Goal: Task Accomplishment & Management: Use online tool/utility

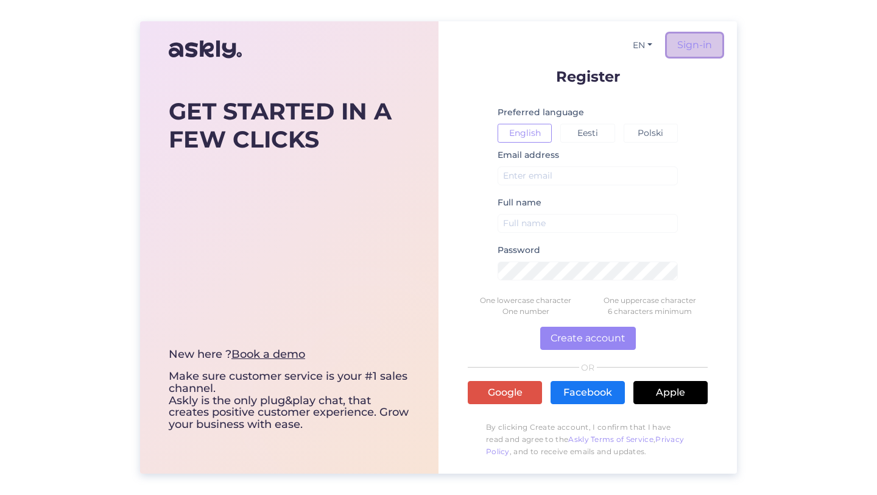
click at [708, 49] on link "Sign-in" at bounding box center [694, 45] width 55 height 23
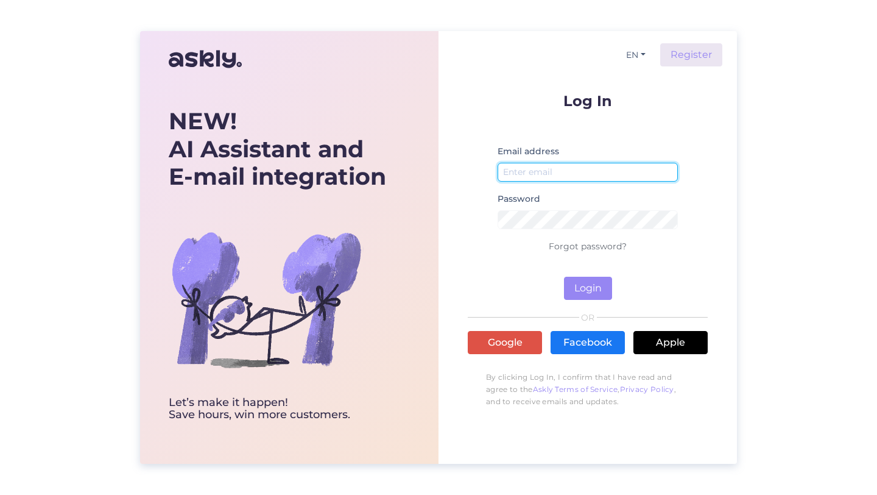
click at [604, 176] on input "email" at bounding box center [588, 172] width 180 height 19
type input "[EMAIL_ADDRESS][DOMAIN_NAME]"
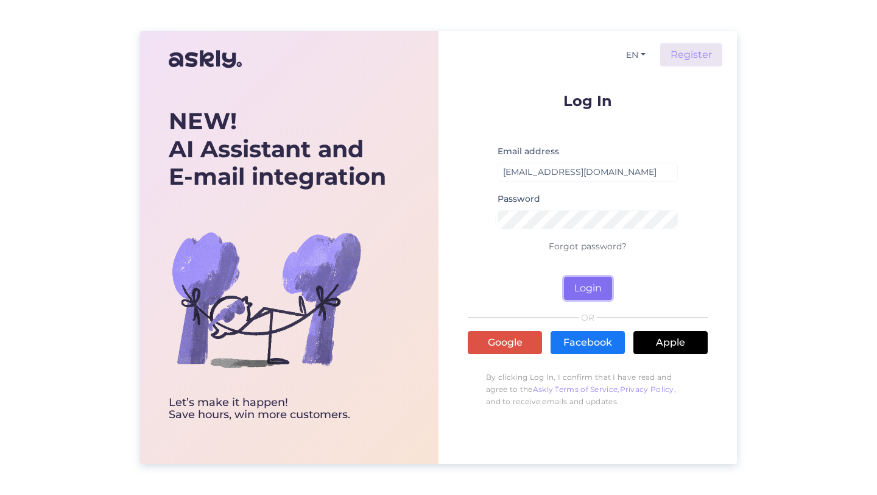
click at [612, 291] on button "Login" at bounding box center [588, 288] width 48 height 23
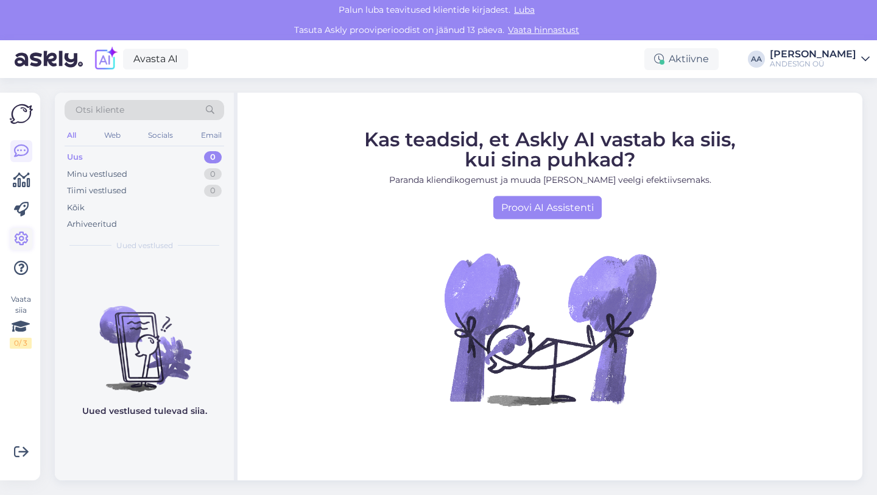
click at [18, 239] on icon at bounding box center [21, 238] width 15 height 15
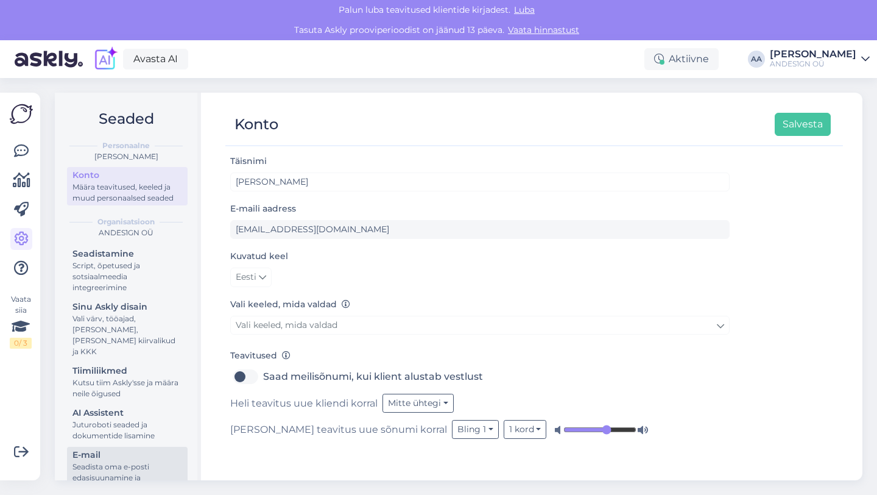
scroll to position [58, 0]
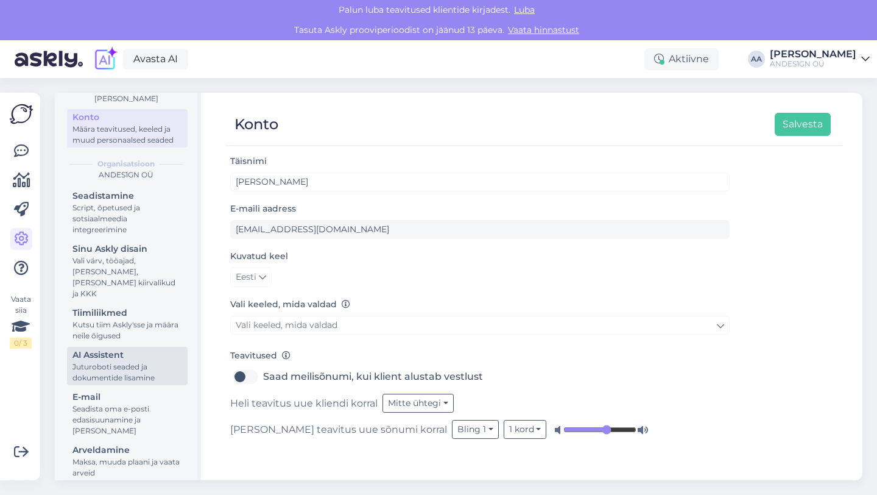
click at [114, 371] on div "Juturoboti seaded ja dokumentide lisamine" at bounding box center [127, 372] width 110 height 22
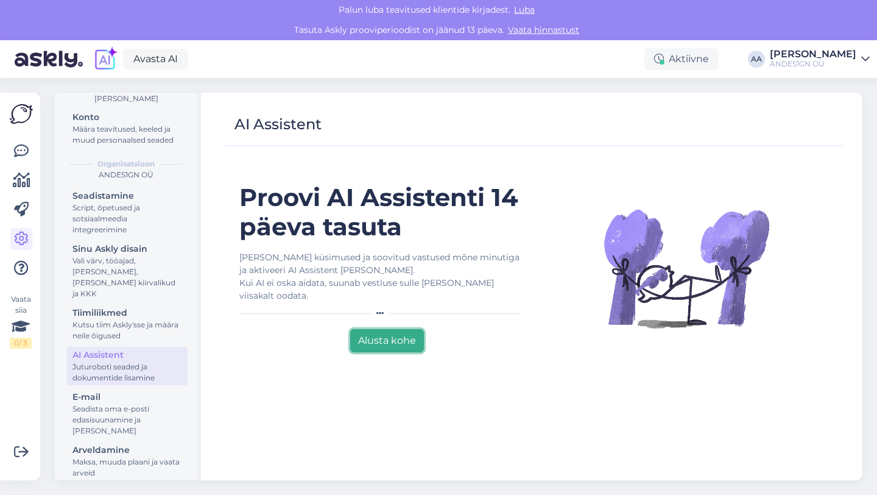
click at [406, 345] on button "Alusta kohe" at bounding box center [387, 340] width 74 height 23
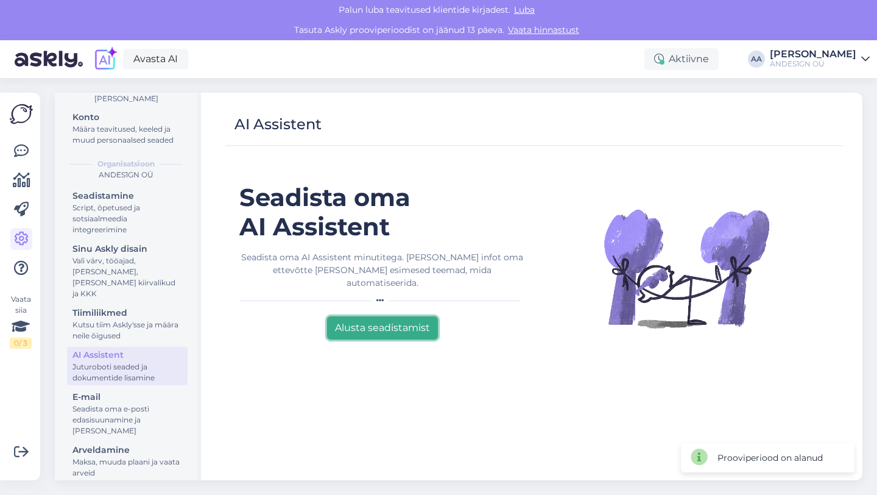
click at [401, 322] on button "Alusta seadistamist" at bounding box center [382, 327] width 111 height 23
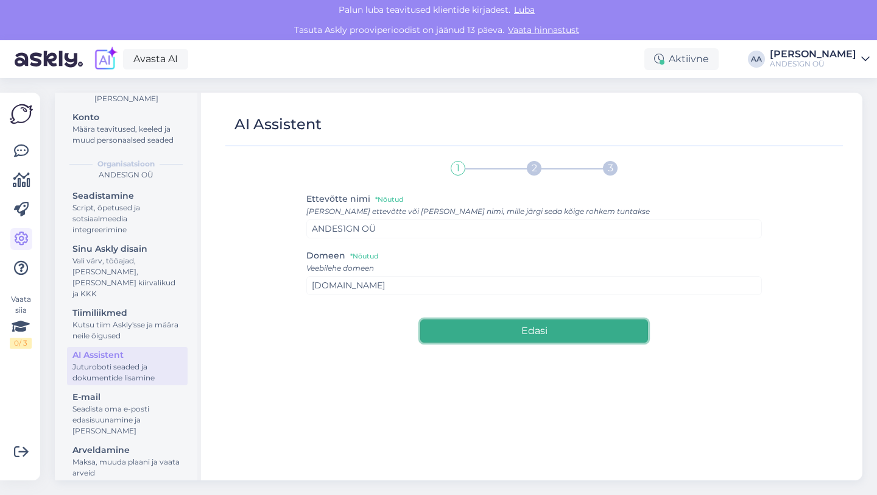
click at [484, 330] on button "Edasi" at bounding box center [534, 330] width 228 height 23
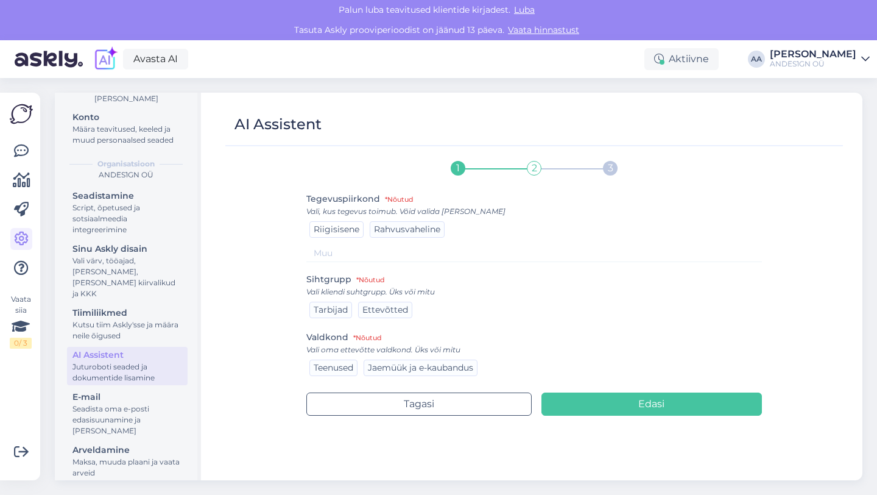
click at [344, 235] on div "Riigisisene" at bounding box center [336, 229] width 54 height 16
click at [389, 234] on span "Rahvusvaheline" at bounding box center [407, 229] width 66 height 11
click at [325, 317] on div "Tarbijad" at bounding box center [330, 310] width 43 height 16
click at [381, 315] on div "Ettevõtted" at bounding box center [385, 310] width 54 height 16
click at [337, 367] on span "Teenused" at bounding box center [334, 367] width 40 height 11
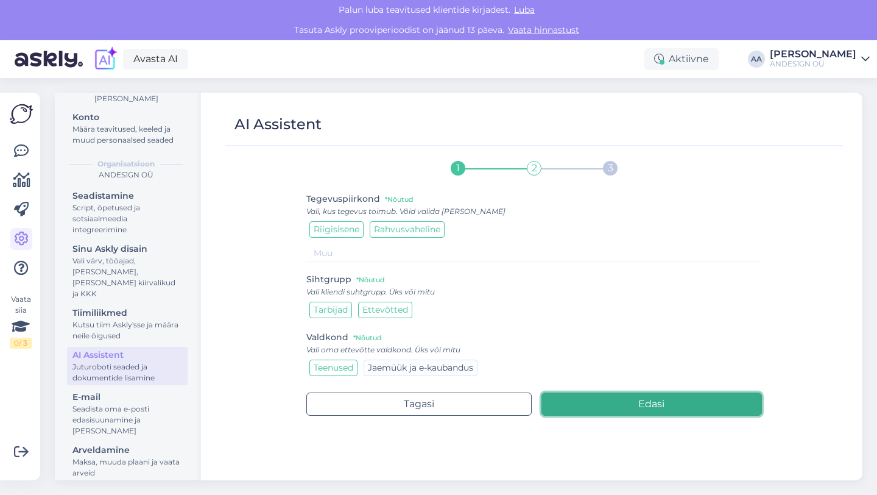
click at [662, 406] on button "Edasi" at bounding box center [652, 403] width 221 height 23
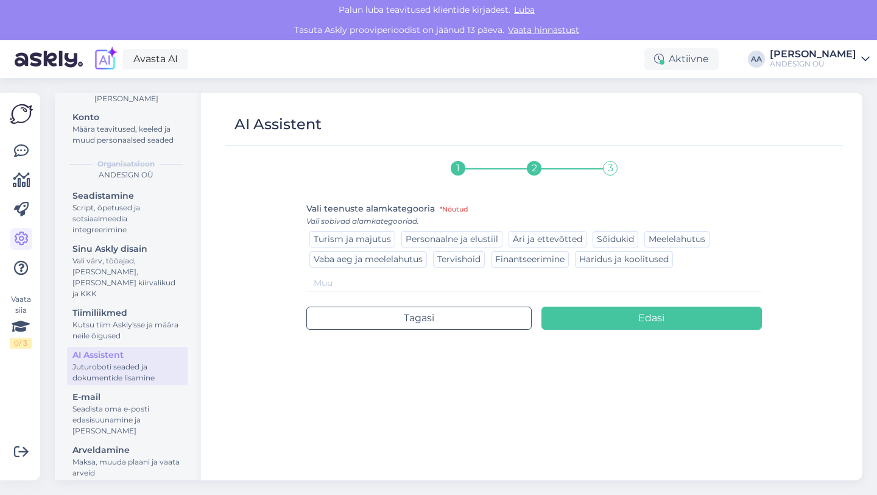
click at [341, 285] on input at bounding box center [534, 283] width 456 height 18
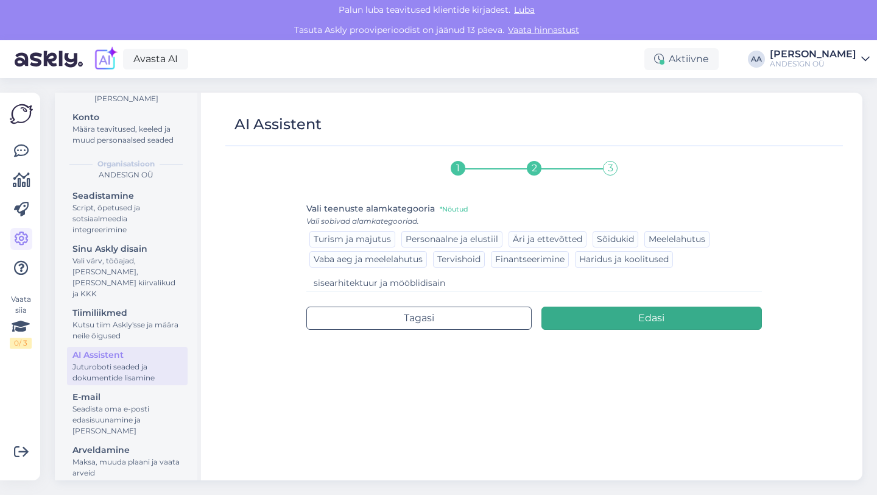
type input "sisearhitektuur ja mööblidisain"
click at [662, 325] on button "Edasi" at bounding box center [652, 317] width 221 height 23
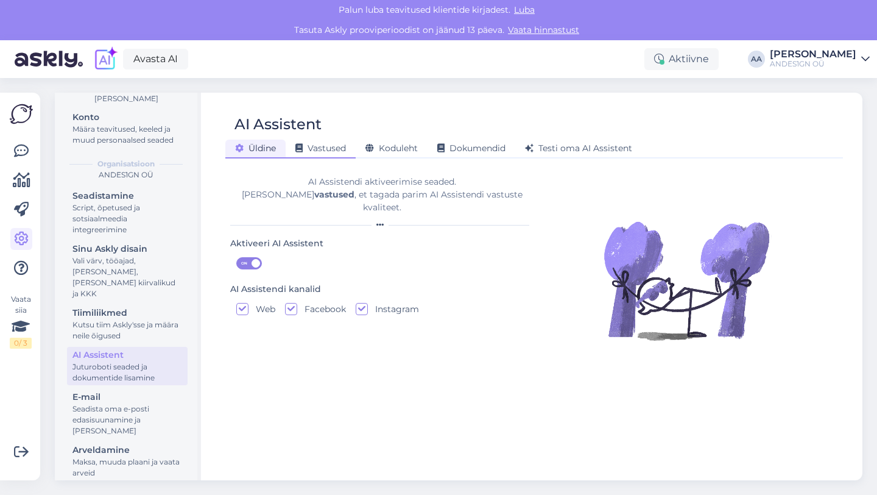
click at [327, 150] on span "Vastused" at bounding box center [320, 148] width 51 height 11
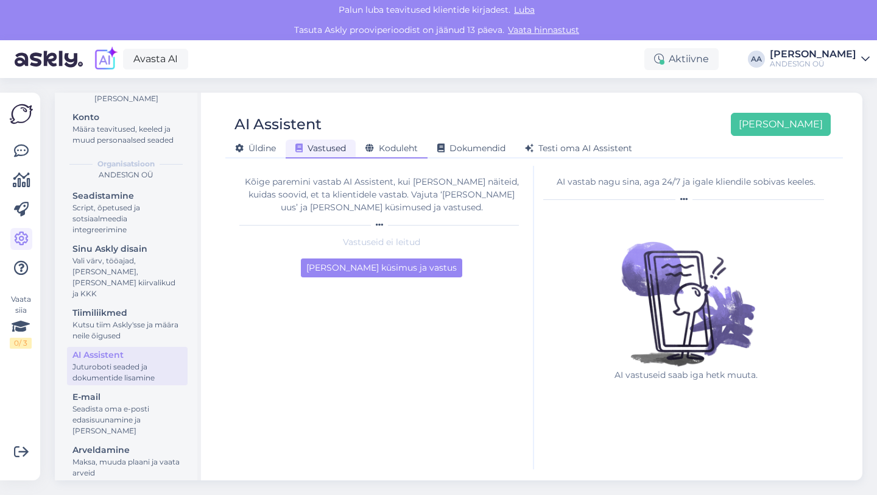
click at [379, 143] on span "Koduleht" at bounding box center [391, 148] width 52 height 11
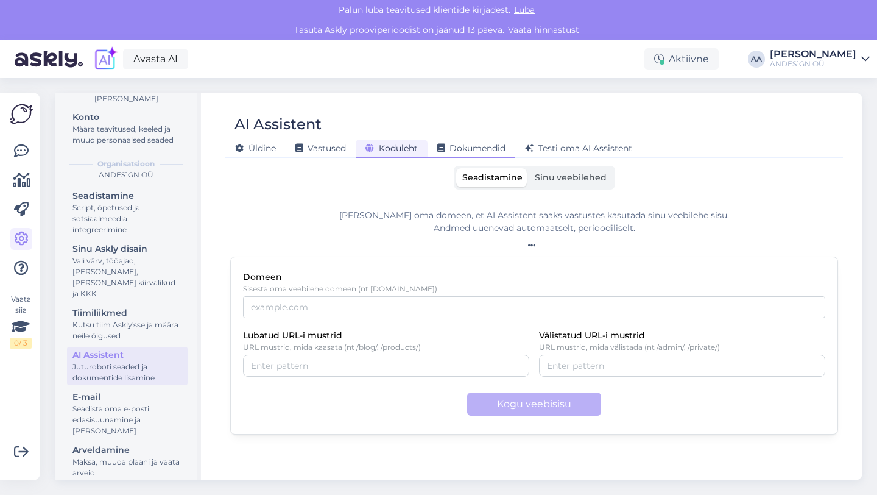
click at [474, 152] on span "Dokumendid" at bounding box center [471, 148] width 68 height 11
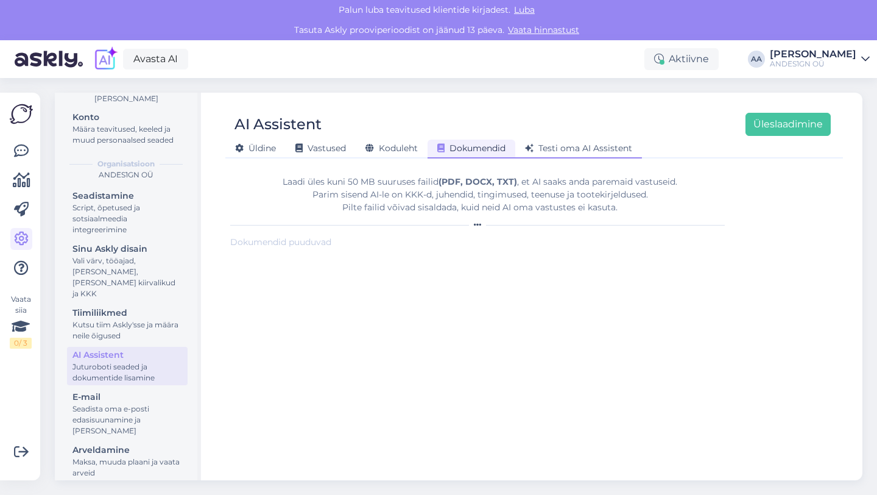
click at [595, 146] on span "Testi oma AI Assistent" at bounding box center [578, 148] width 107 height 11
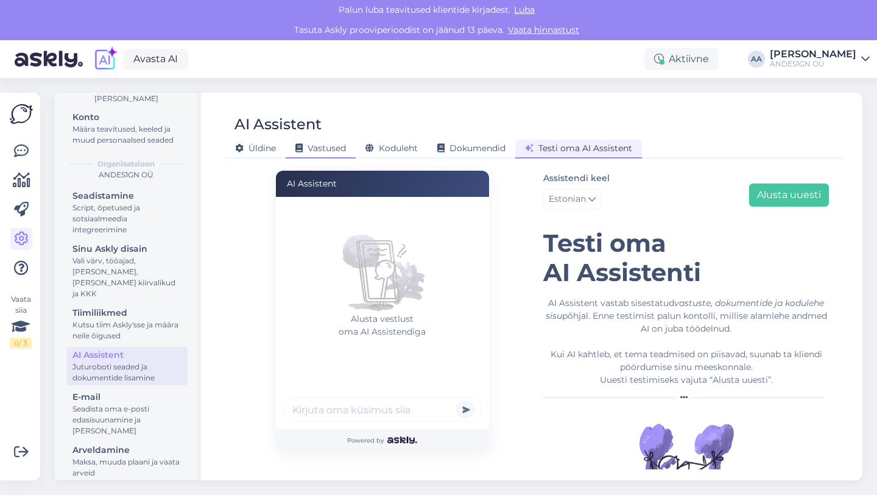
click at [312, 144] on span "Vastused" at bounding box center [320, 148] width 51 height 11
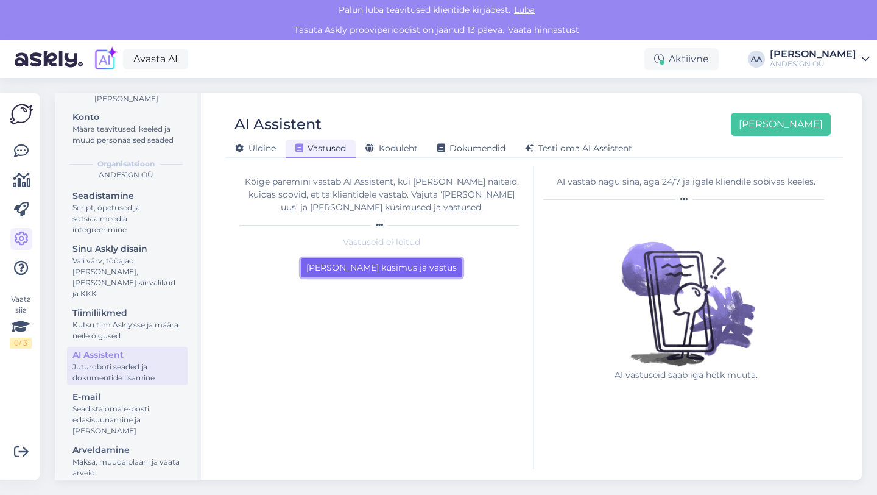
click at [414, 268] on button "[PERSON_NAME] küsimus ja vastus" at bounding box center [381, 267] width 161 height 19
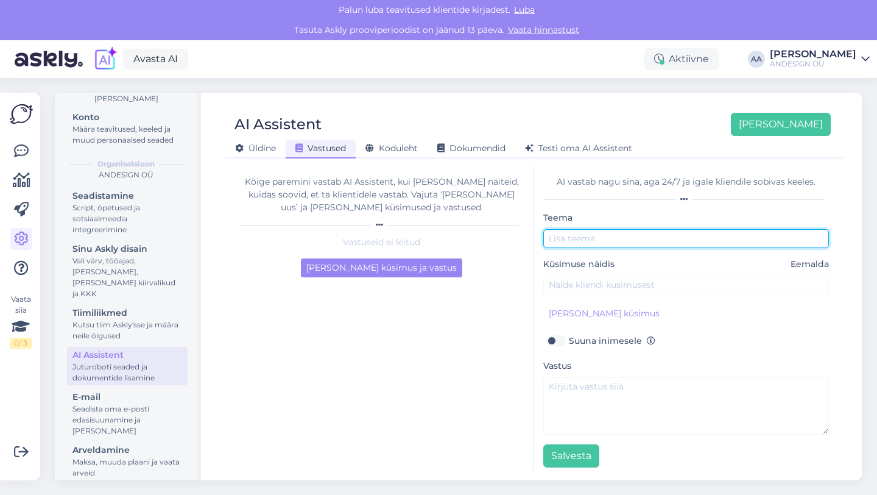
click at [578, 243] on input "text" at bounding box center [686, 238] width 286 height 19
paste input "saaksite"
click at [798, 241] on input "[PERSON_NAME] vaadata teie portfooliot, kas on näidis saaksite" at bounding box center [686, 238] width 286 height 19
drag, startPoint x: 727, startPoint y: 241, endPoint x: 680, endPoint y: 242, distance: 47.5
click at [680, 242] on input "[PERSON_NAME] vaadata teie portfooliot, kas on" at bounding box center [686, 238] width 286 height 19
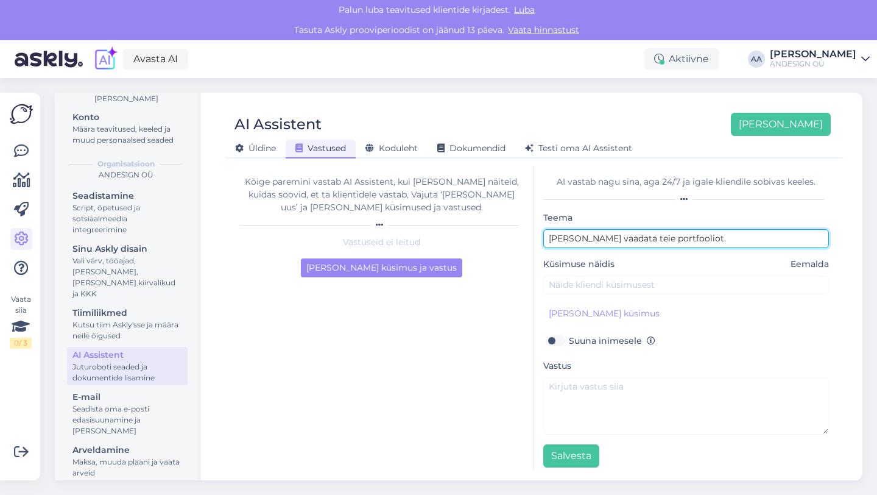
paste input "Oleks väga hea, kui sa"
type input "[PERSON_NAME] vaadata teie portfooliot. Oleks väga hea, kui sa"
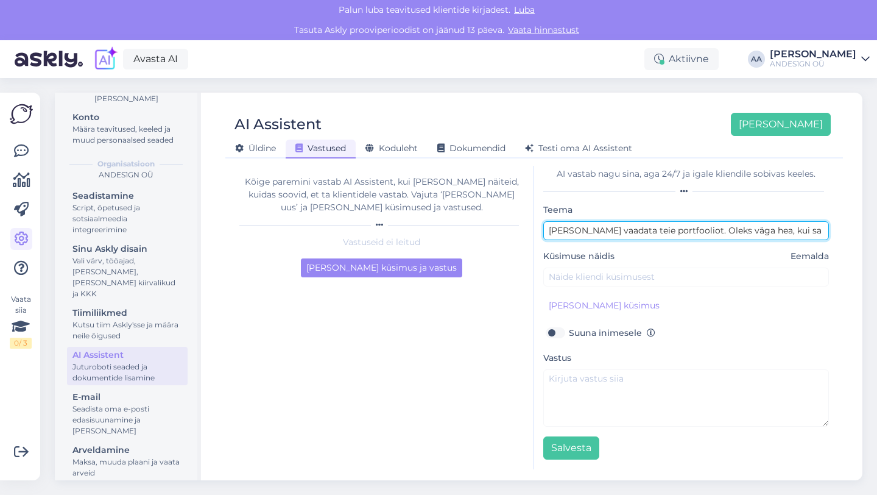
drag, startPoint x: 801, startPoint y: 235, endPoint x: 606, endPoint y: 216, distance: 195.9
click at [606, 216] on div "[PERSON_NAME] vaadata teie portfooliot. Oleks väga hea, kui sa" at bounding box center [686, 221] width 286 height 38
type input "s"
type input "P"
type input "t"
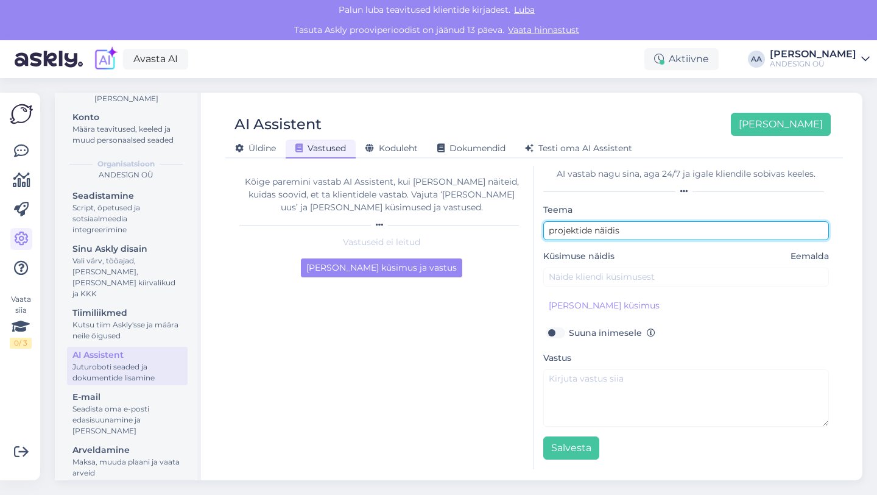
type input "projektide näidis"
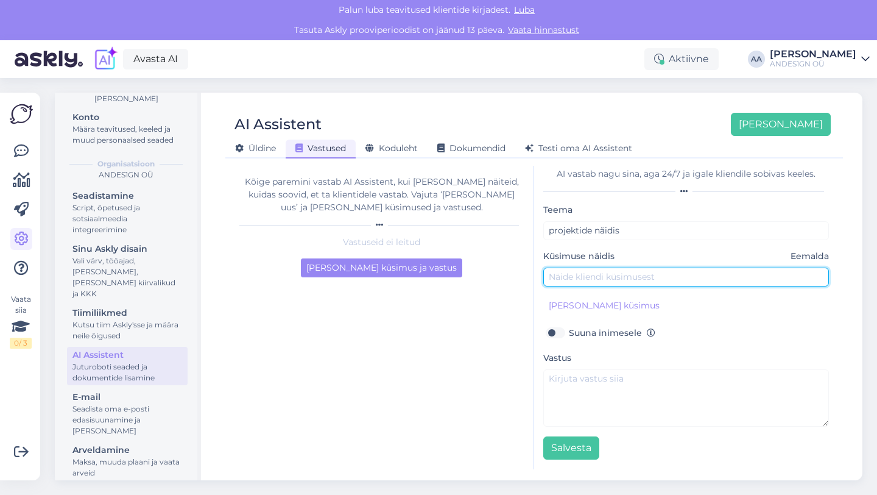
click at [557, 272] on input "text" at bounding box center [686, 276] width 286 height 19
paste input "Oleks väga hea, kui saaksite saata mõne sarnase projekti näite koos visuaalideg…"
drag, startPoint x: 630, startPoint y: 276, endPoint x: 540, endPoint y: 275, distance: 90.2
click at [540, 275] on div "AI vastab nagu sina, aga 24/7 [PERSON_NAME] kliendile sobivas keeles. Teema pro…" at bounding box center [686, 317] width 304 height 303
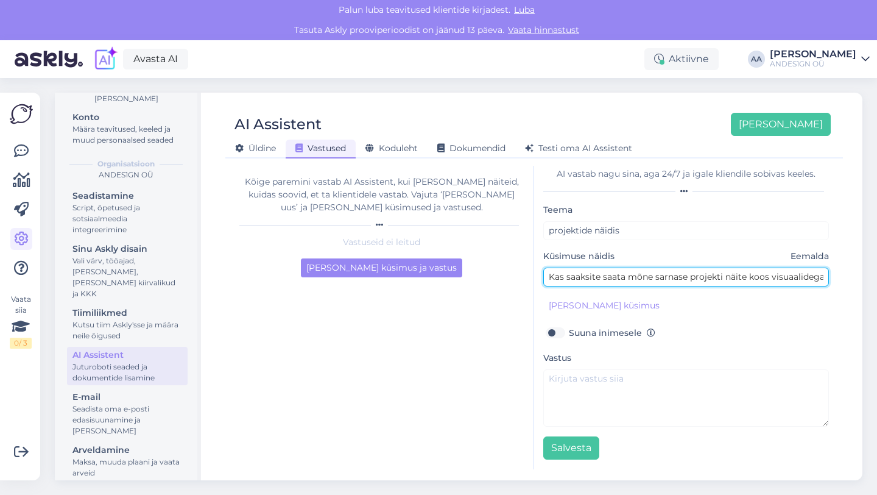
click at [654, 277] on input "Kas saaksite saata mõne sarnase projekti näite koos visuaalidega, et saaksin pa…" at bounding box center [686, 276] width 286 height 19
drag, startPoint x: 687, startPoint y: 278, endPoint x: 663, endPoint y: 280, distance: 24.5
click at [663, 280] on input "Kas saaksite saata mõne sarnase projekti näite koos visuaalidega, et saaksin pa…" at bounding box center [686, 276] width 286 height 19
type input "Kas saaksite saata mõne sisearhitektuurset projekti näite koos visuaalidega, et…"
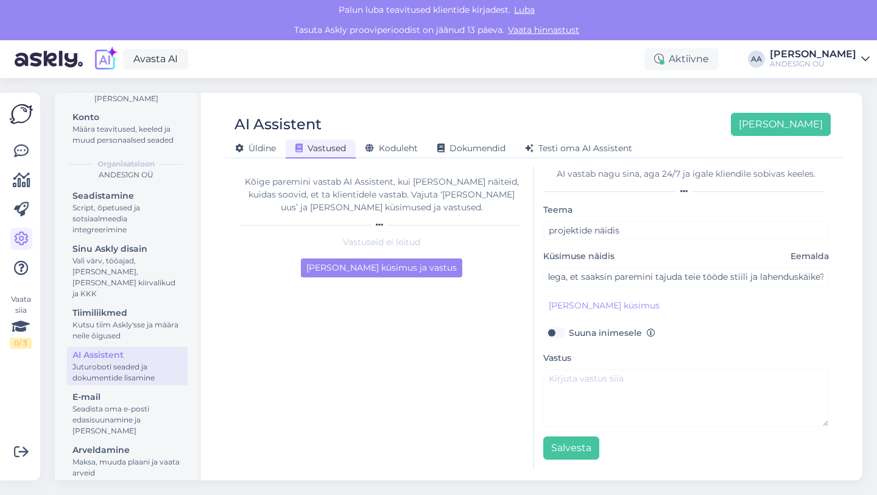
scroll to position [0, 0]
click at [569, 336] on label "Suuna inimesele" at bounding box center [612, 333] width 86 height 16
click at [552, 336] on input "Suuna inimesele" at bounding box center [554, 333] width 23 height 16
checkbox input "true"
click at [567, 449] on button "Salvesta" at bounding box center [571, 447] width 56 height 23
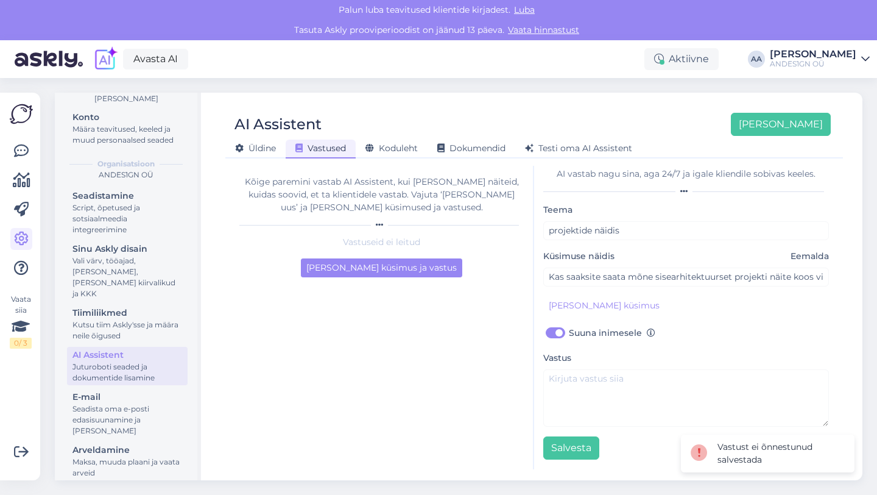
click at [785, 459] on div "Vastust ei õnnestunud salvestada" at bounding box center [781, 453] width 127 height 26
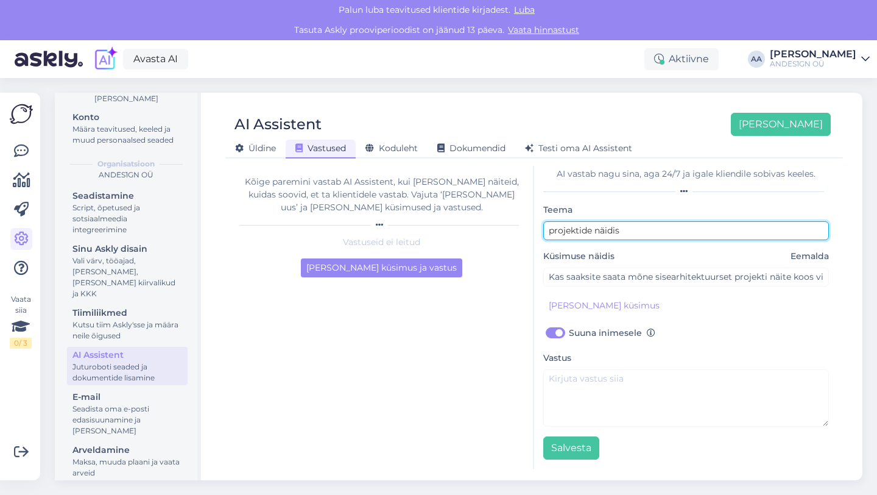
drag, startPoint x: 553, startPoint y: 232, endPoint x: 535, endPoint y: 228, distance: 18.6
click at [535, 228] on div "AI vastab nagu sina, aga 24/7 [PERSON_NAME] kliendile sobivas keeles. Teema pro…" at bounding box center [686, 317] width 304 height 303
type input "Projektide näidis"
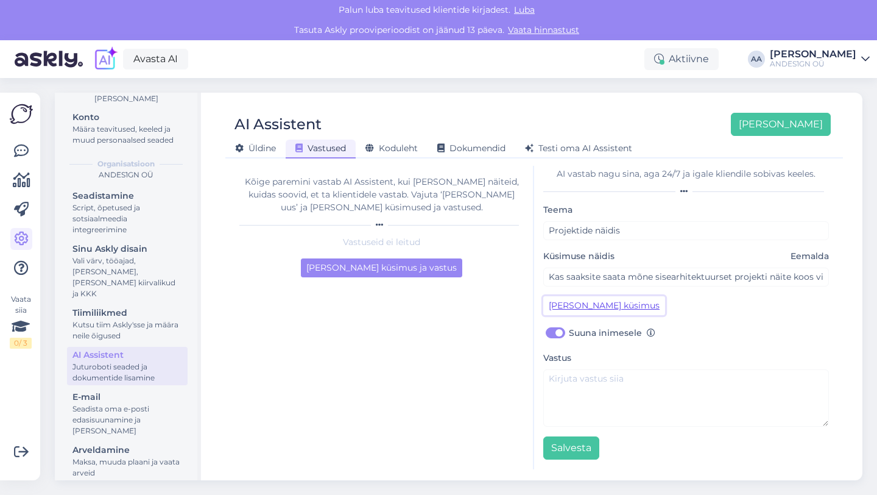
click at [598, 311] on button "[PERSON_NAME] küsimus" at bounding box center [604, 305] width 122 height 19
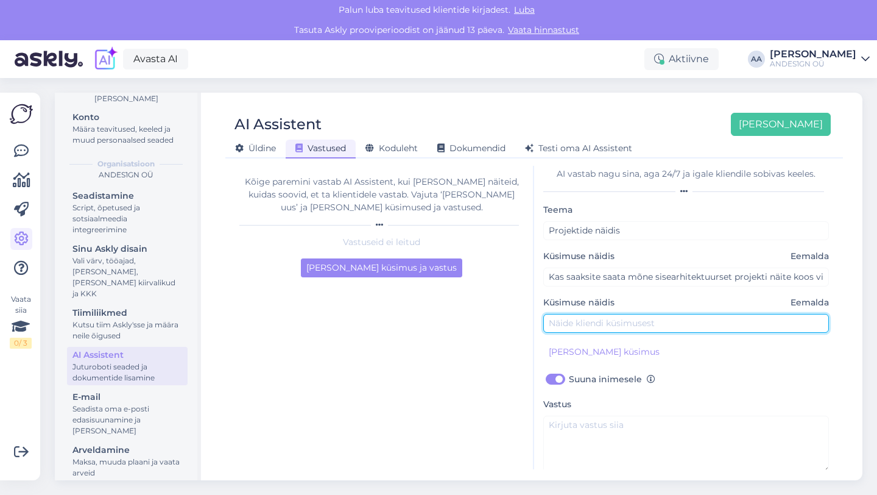
click at [589, 323] on input "text" at bounding box center [686, 323] width 286 height 19
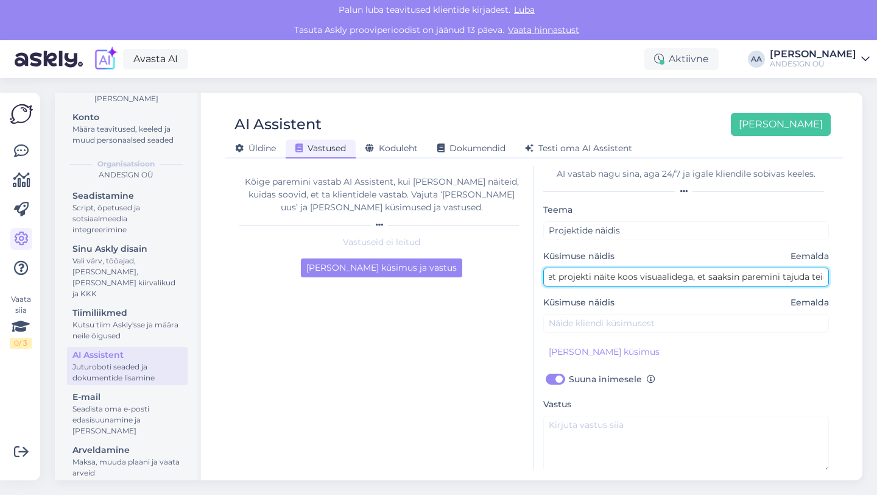
scroll to position [0, 303]
drag, startPoint x: 548, startPoint y: 277, endPoint x: 875, endPoint y: 272, distance: 327.1
click at [876, 281] on div "Seaded Personaalne [PERSON_NAME] Määra teavitused, keeled ja muud personaalsed …" at bounding box center [463, 286] width 830 height 417
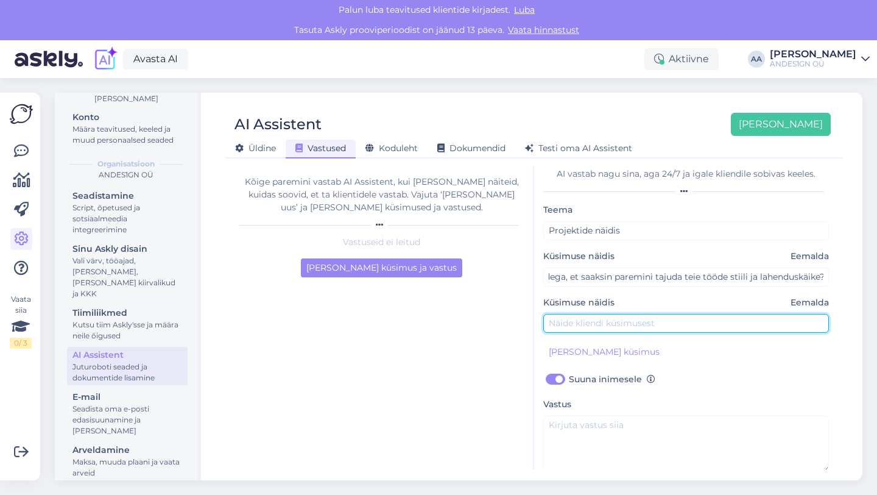
scroll to position [0, 0]
click at [580, 328] on input "text" at bounding box center [686, 323] width 286 height 19
paste input "Kas saaksite saata mõne sisearhitektuurset projekti näite koos visuaalidega, et…"
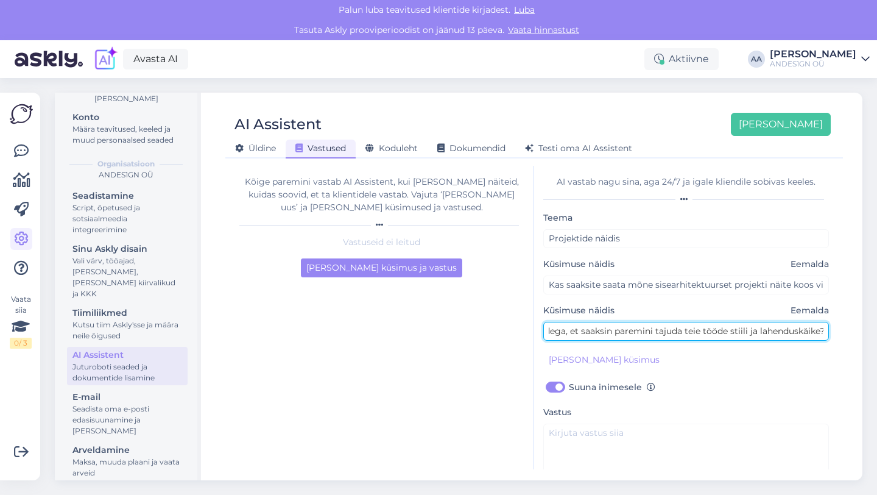
type input "Kas saaksite saata mõne sisearhitektuurset projekti näite koos visuaalidega, et…"
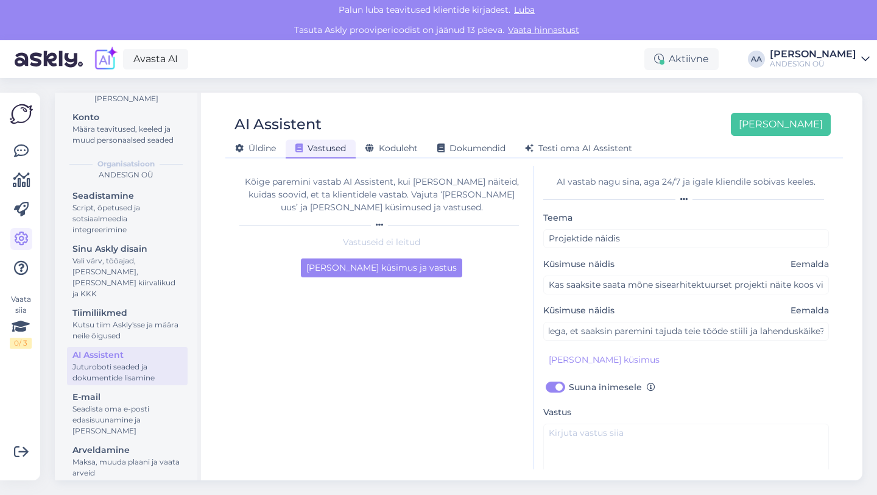
click at [772, 365] on div "[PERSON_NAME] küsimus" at bounding box center [686, 359] width 286 height 19
click at [806, 315] on span "Eemalda" at bounding box center [810, 310] width 38 height 13
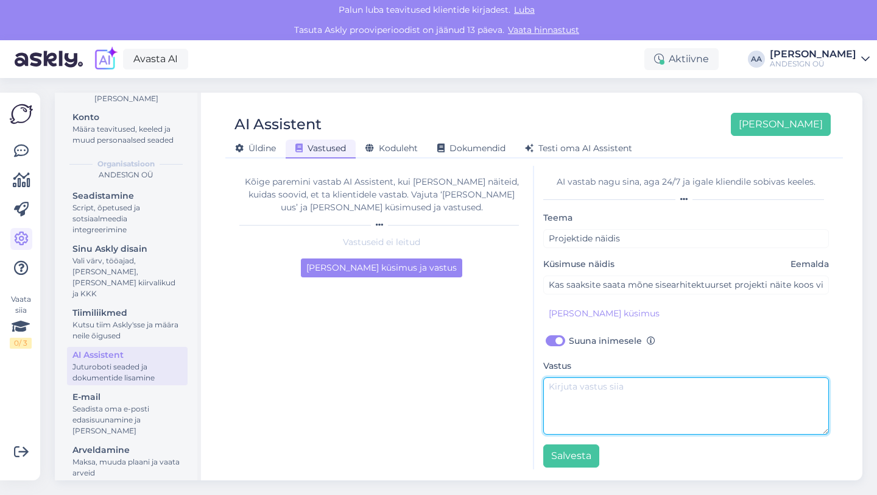
click at [551, 390] on textarea at bounding box center [686, 405] width 286 height 57
paste textarea "Lore, Ipsu! Dolors ametcon Adipiscinge seddoeiusm TEM incididun. Utla et dol ma…"
click at [566, 402] on textarea at bounding box center [686, 405] width 286 height 57
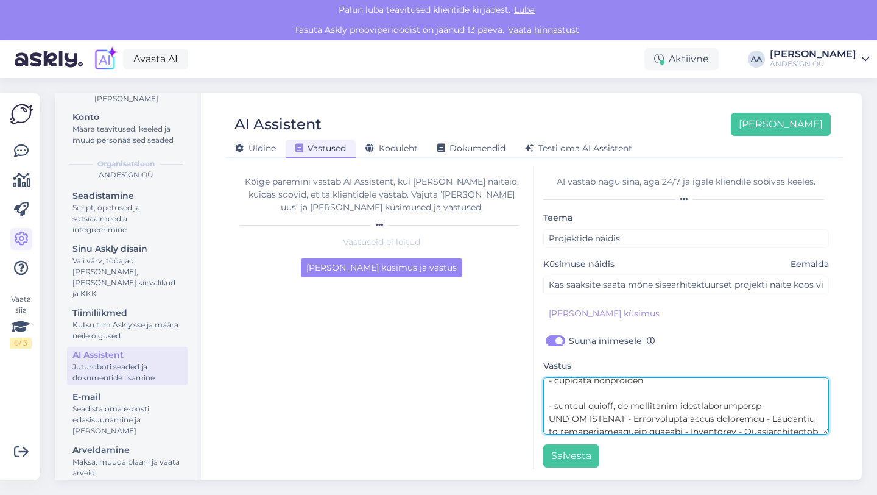
scroll to position [1004, 0]
click at [554, 389] on textarea at bounding box center [686, 405] width 286 height 57
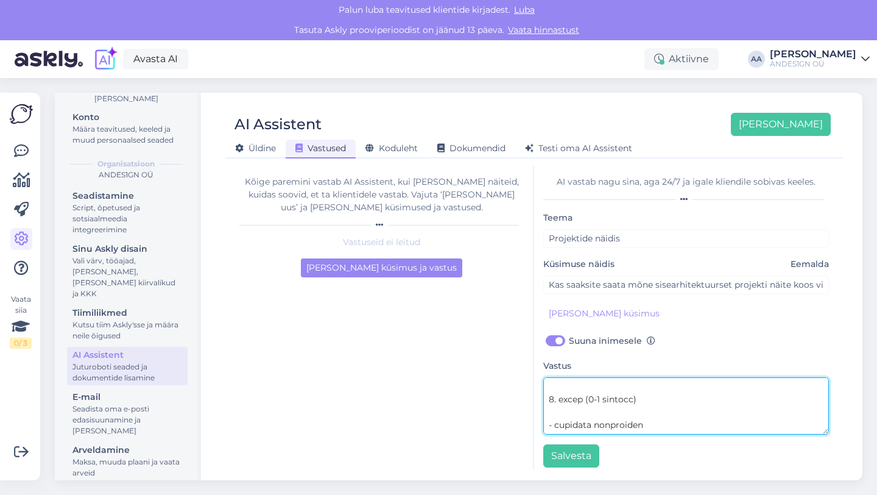
click at [583, 402] on textarea at bounding box center [686, 405] width 286 height 57
click at [568, 387] on textarea at bounding box center [686, 405] width 286 height 57
click at [591, 417] on textarea at bounding box center [686, 405] width 286 height 57
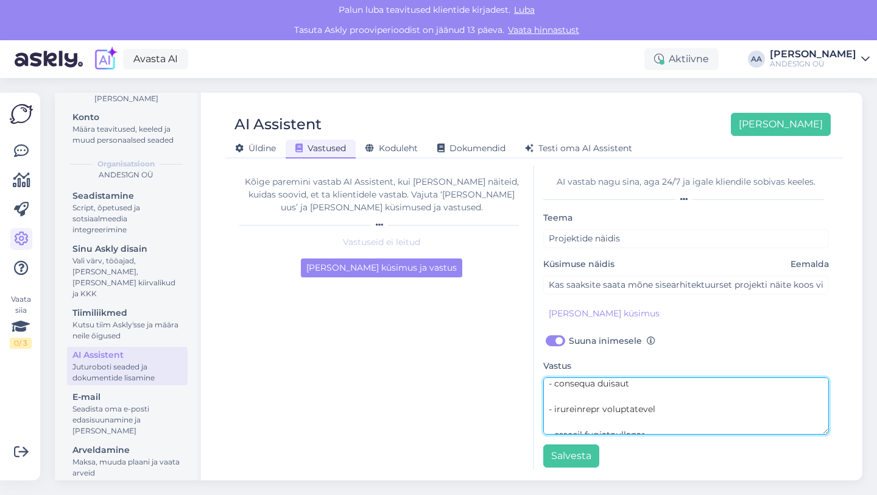
click at [570, 409] on textarea at bounding box center [686, 405] width 286 height 57
click at [556, 400] on textarea at bounding box center [686, 405] width 286 height 57
click at [560, 409] on textarea at bounding box center [686, 405] width 286 height 57
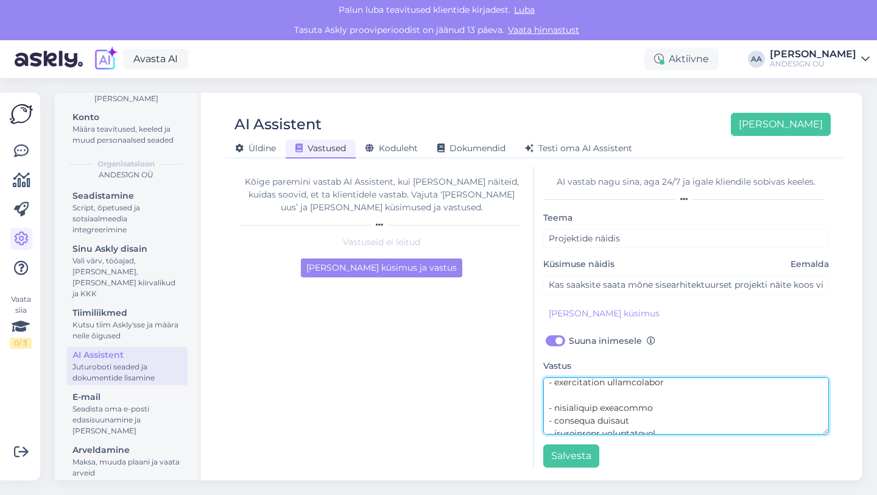
scroll to position [823, 0]
click at [556, 395] on textarea at bounding box center [686, 405] width 286 height 57
click at [565, 408] on textarea at bounding box center [686, 405] width 286 height 57
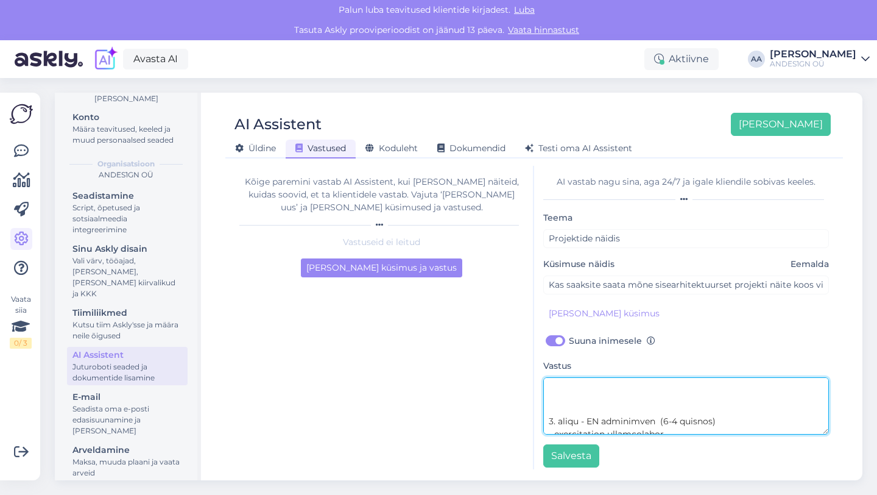
click at [564, 395] on textarea at bounding box center [686, 405] width 286 height 57
click at [565, 400] on textarea at bounding box center [686, 405] width 286 height 57
click at [558, 402] on textarea at bounding box center [686, 405] width 286 height 57
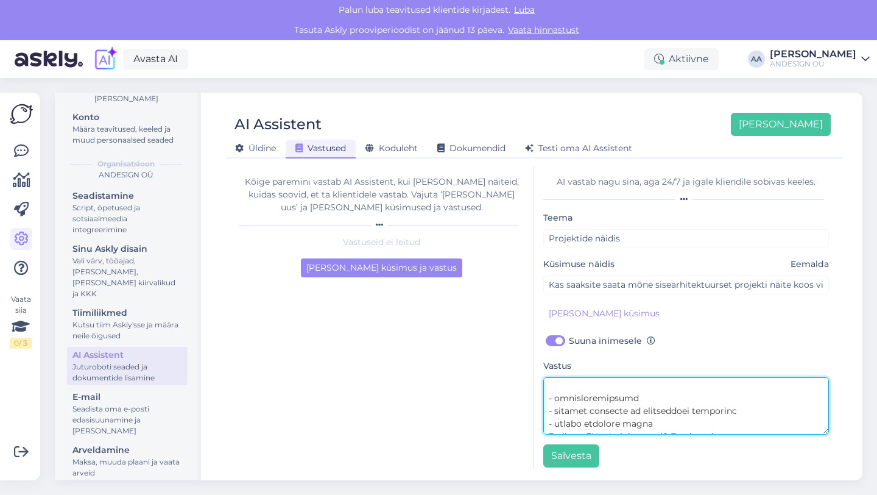
scroll to position [679, 0]
click at [559, 389] on textarea at bounding box center [686, 405] width 286 height 57
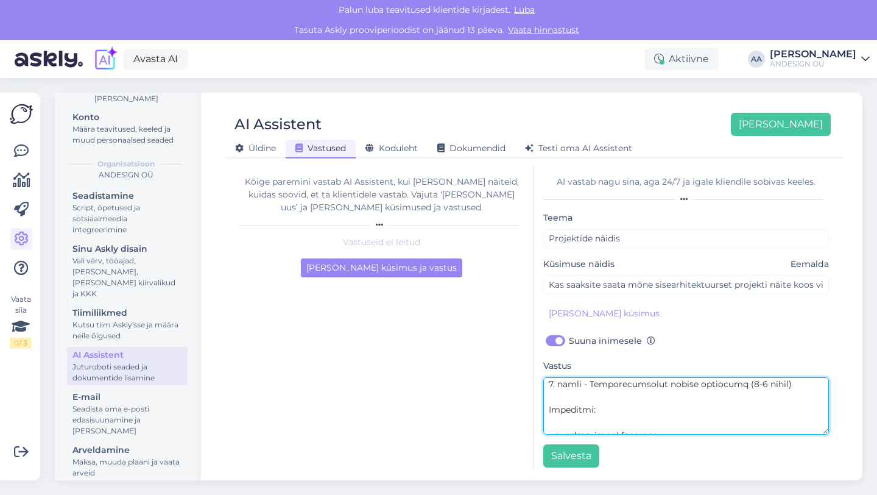
click at [566, 412] on textarea at bounding box center [686, 405] width 286 height 57
click at [556, 398] on textarea at bounding box center [686, 405] width 286 height 57
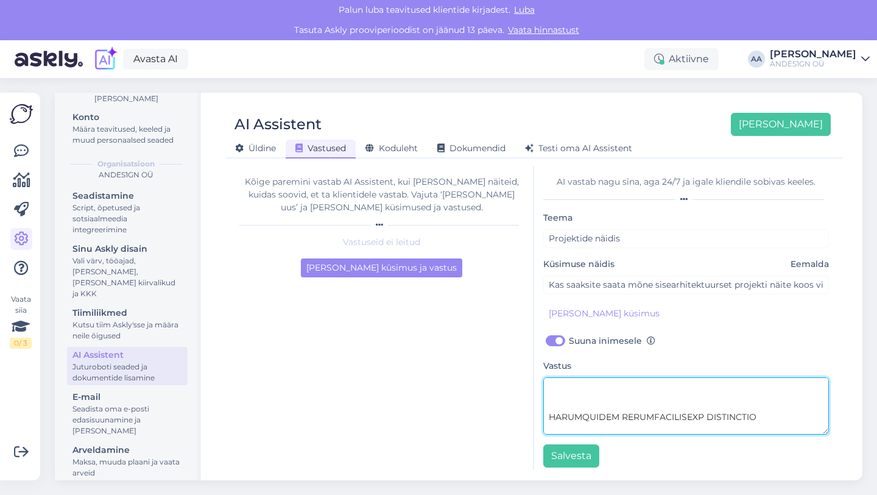
scroll to position [568, 0]
click at [556, 421] on textarea at bounding box center [686, 405] width 286 height 57
click at [554, 389] on textarea at bounding box center [686, 405] width 286 height 57
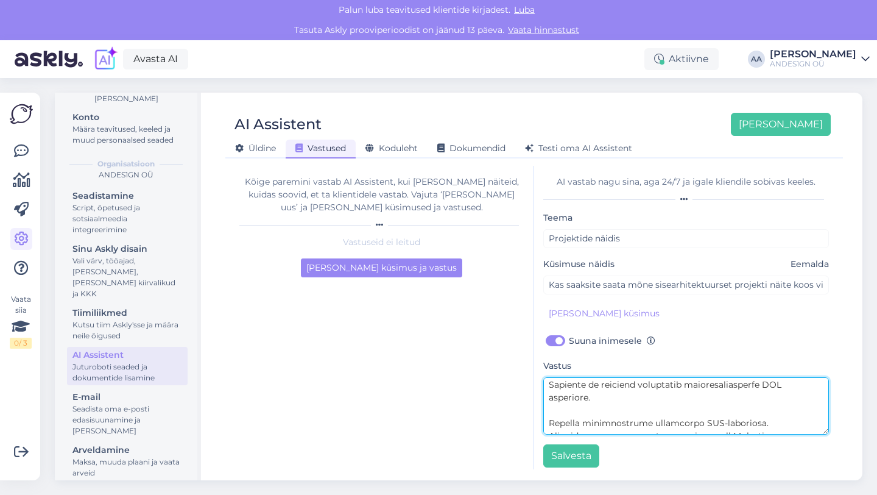
scroll to position [496, 0]
click at [568, 400] on textarea at bounding box center [686, 405] width 286 height 57
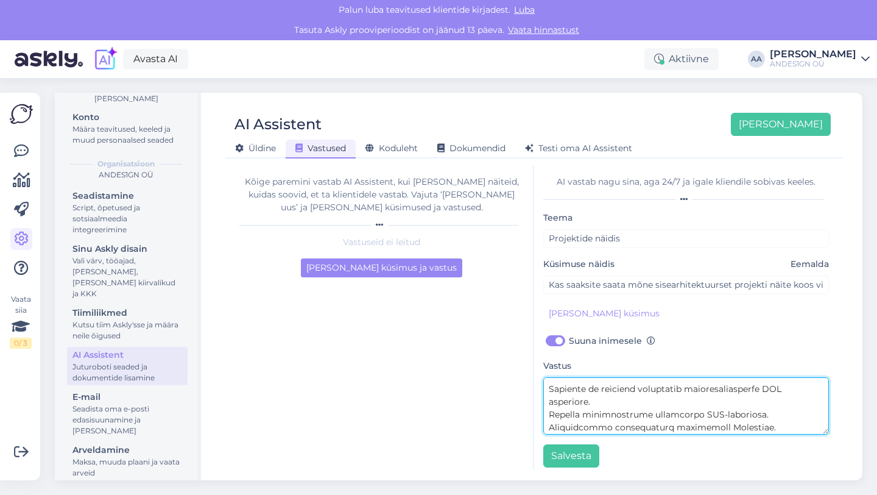
scroll to position [484, 0]
click at [556, 390] on textarea at bounding box center [686, 405] width 286 height 57
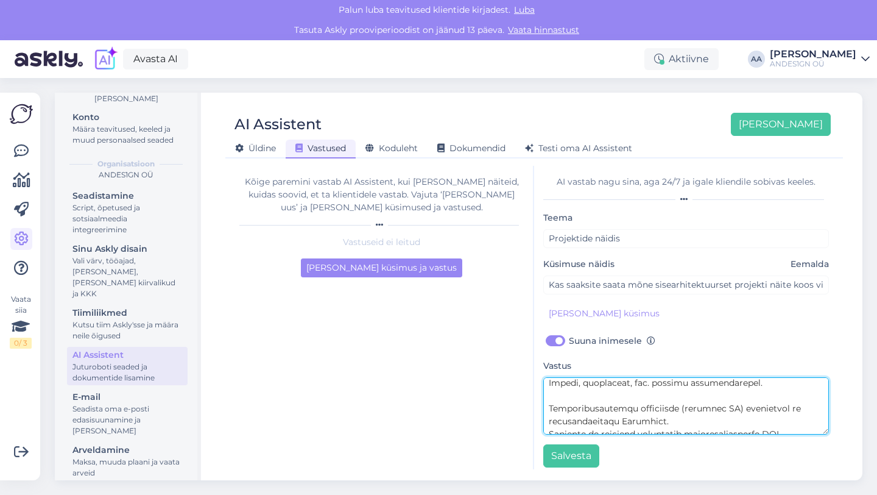
scroll to position [411, 0]
click at [558, 401] on textarea at bounding box center [686, 405] width 286 height 57
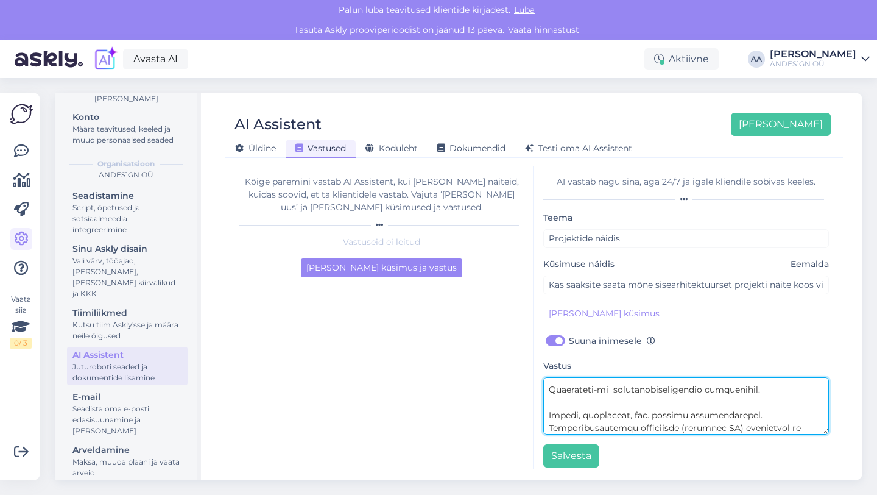
scroll to position [373, 0]
click at [549, 411] on textarea at bounding box center [686, 405] width 286 height 57
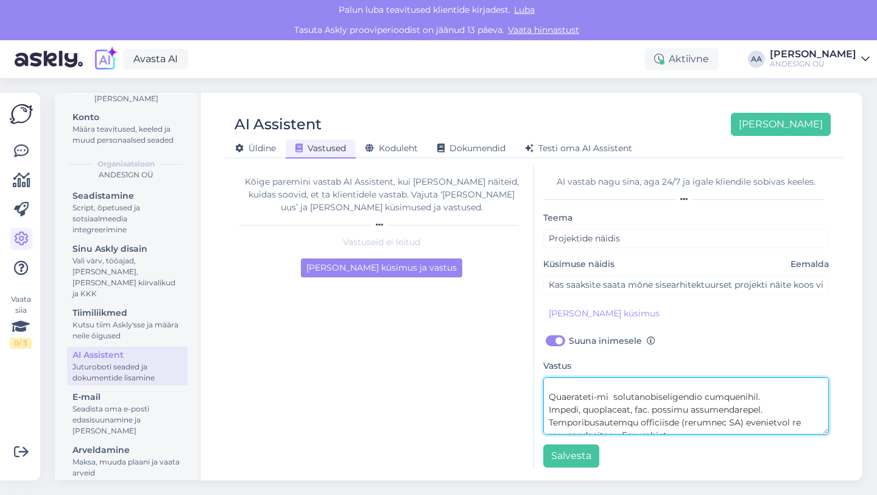
scroll to position [361, 0]
click at [563, 396] on textarea at bounding box center [686, 405] width 286 height 57
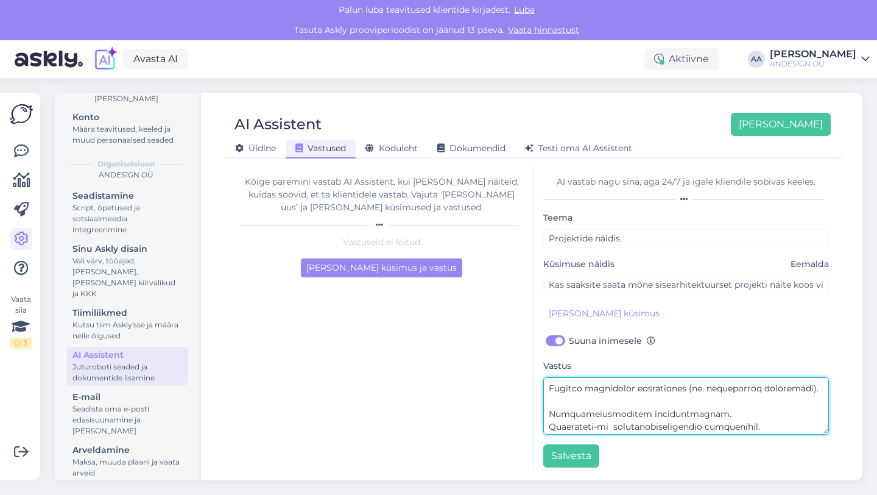
scroll to position [330, 0]
click at [571, 404] on textarea at bounding box center [686, 405] width 286 height 57
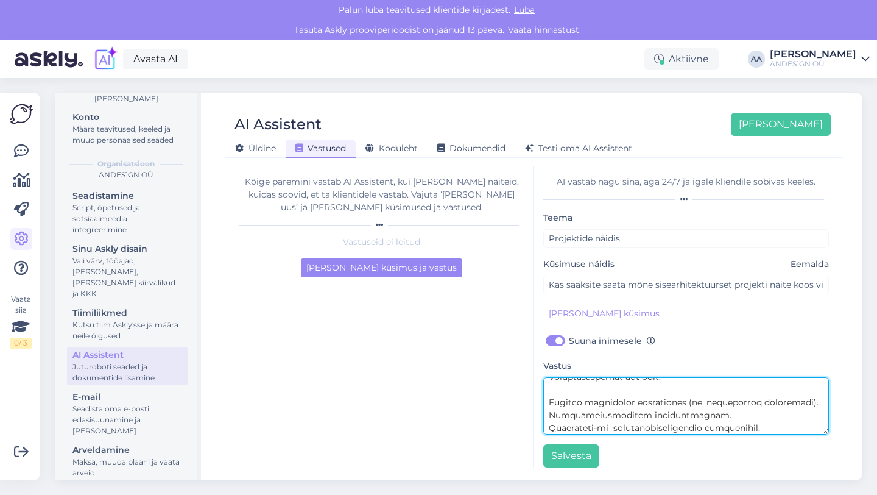
click at [563, 391] on textarea at bounding box center [686, 405] width 286 height 57
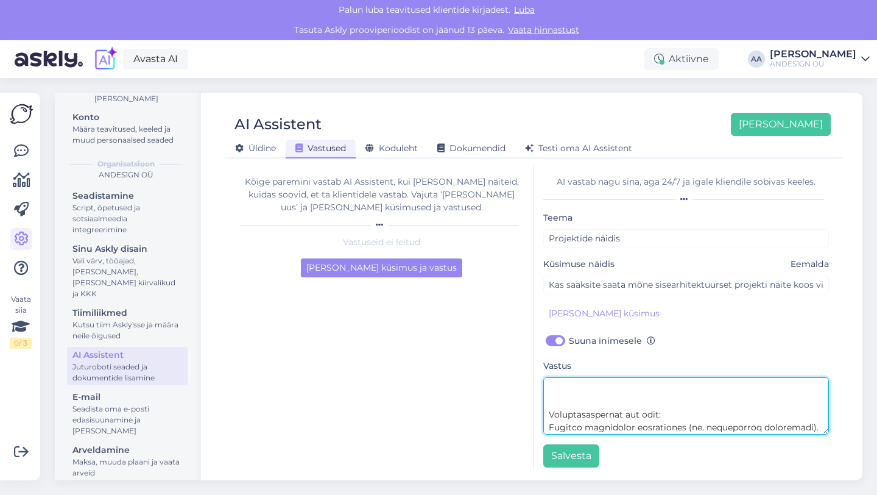
click at [587, 401] on textarea at bounding box center [686, 405] width 286 height 57
click at [559, 404] on textarea at bounding box center [686, 405] width 286 height 57
click at [574, 401] on textarea at bounding box center [686, 405] width 286 height 57
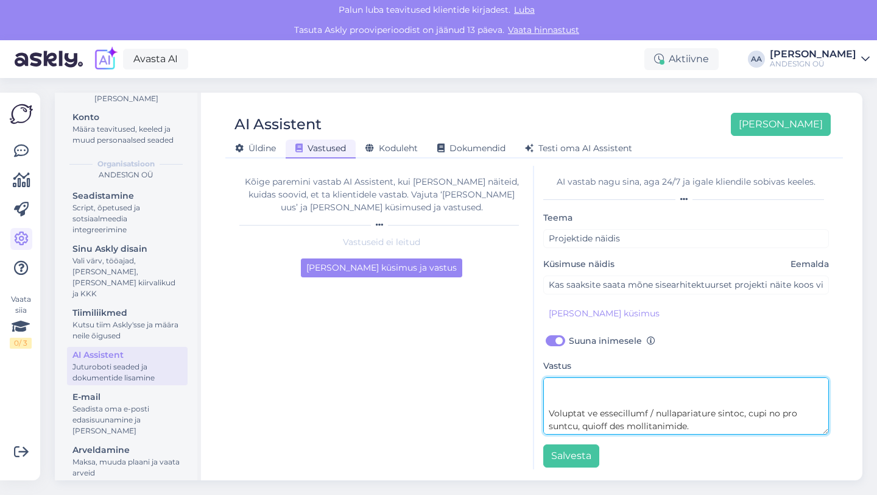
scroll to position [110, 0]
click at [582, 401] on textarea at bounding box center [686, 405] width 286 height 57
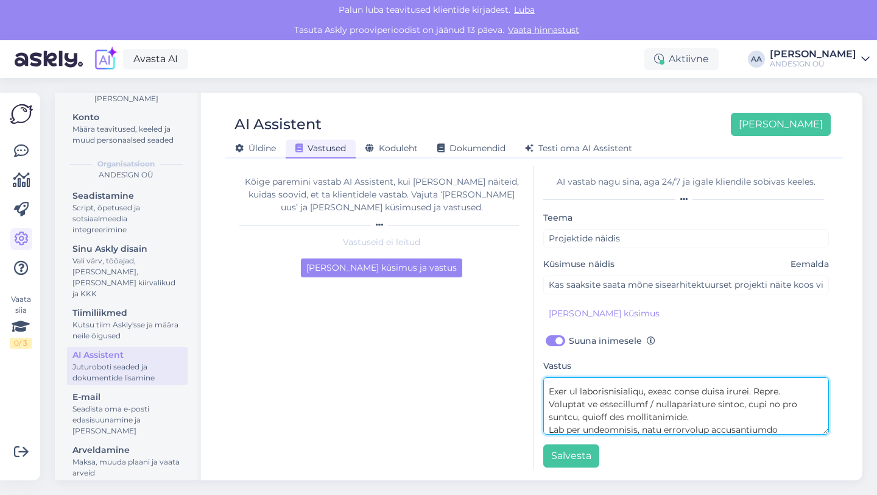
scroll to position [72, 0]
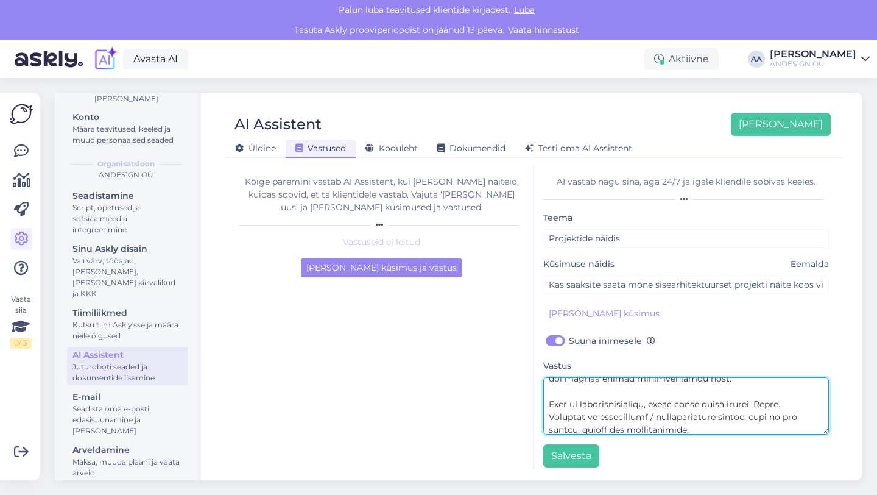
click at [562, 393] on textarea at bounding box center [686, 405] width 286 height 57
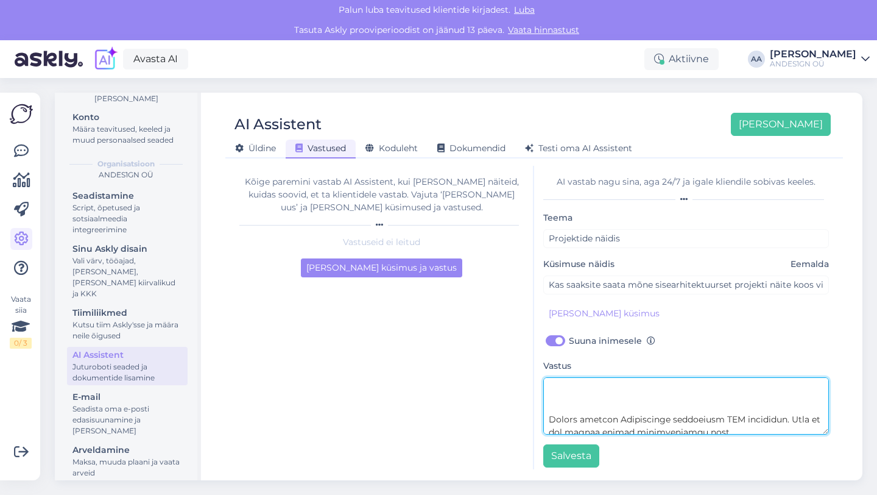
scroll to position [16, 0]
click at [578, 401] on textarea at bounding box center [686, 405] width 286 height 57
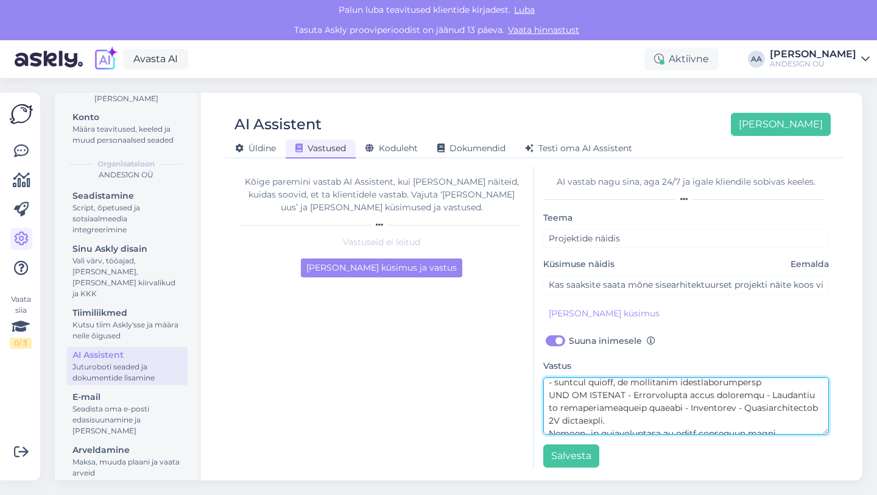
scroll to position [473, 0]
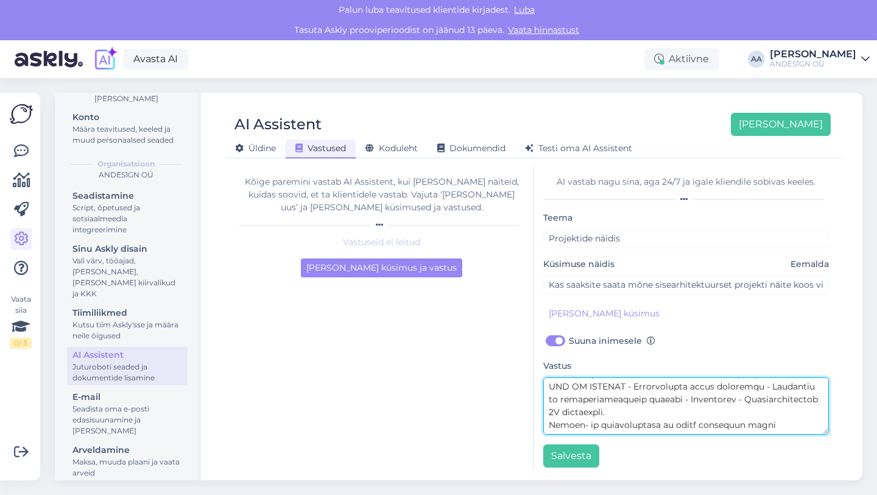
click at [685, 414] on textarea at bounding box center [686, 405] width 286 height 57
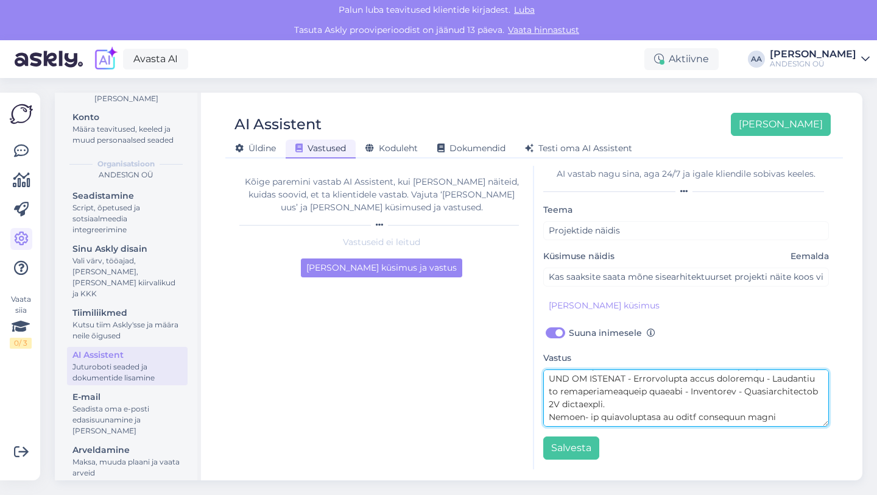
drag, startPoint x: 550, startPoint y: 420, endPoint x: 622, endPoint y: 465, distance: 85.2
click at [622, 465] on div "AI vastab nagu sina, aga 24/7 [PERSON_NAME] kliendile sobivas keeles. Teema Pro…" at bounding box center [686, 317] width 304 height 303
paste textarea "Ehitus- ja paigaldustööd ei kuulu pakkumise sisse Vajadusel võimalik lisada joo…"
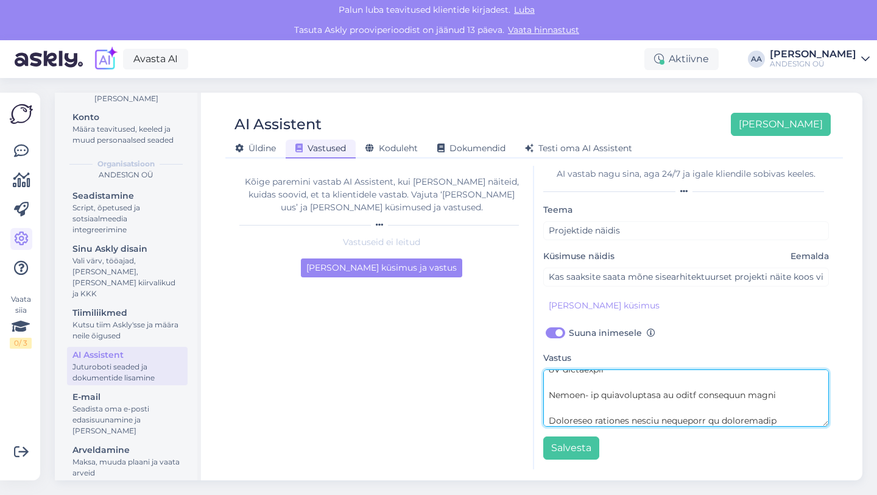
click at [549, 401] on textarea at bounding box center [686, 397] width 286 height 57
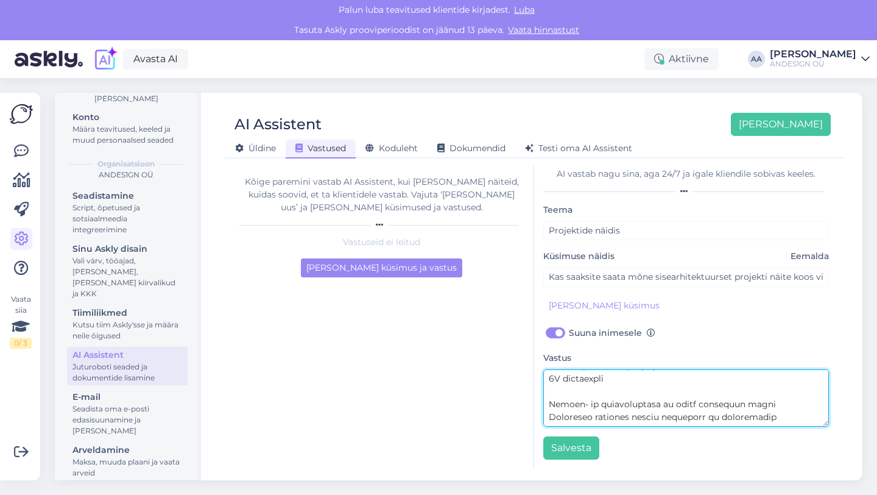
click at [550, 379] on textarea at bounding box center [686, 397] width 286 height 57
click at [708, 421] on textarea at bounding box center [686, 397] width 286 height 57
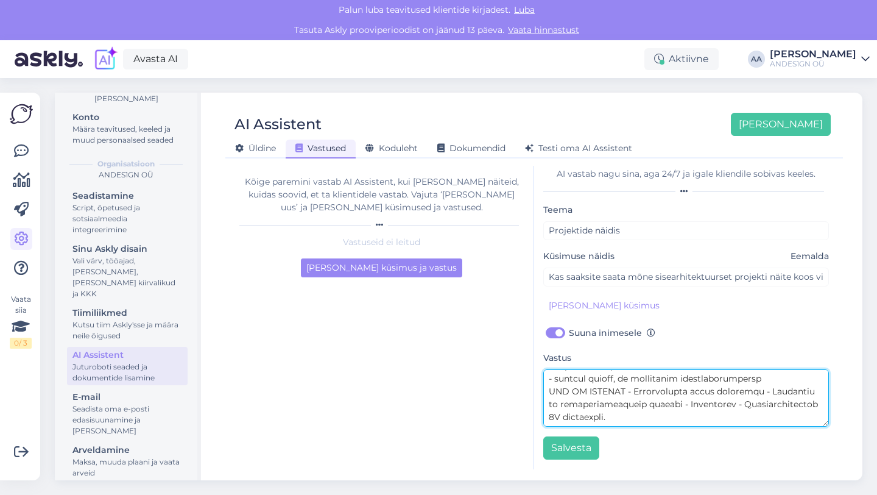
type textarea "Lore! Ipsumd sitamet Consectetur adipiscing ELI seddoeius. Temp in utl etdolo m…"
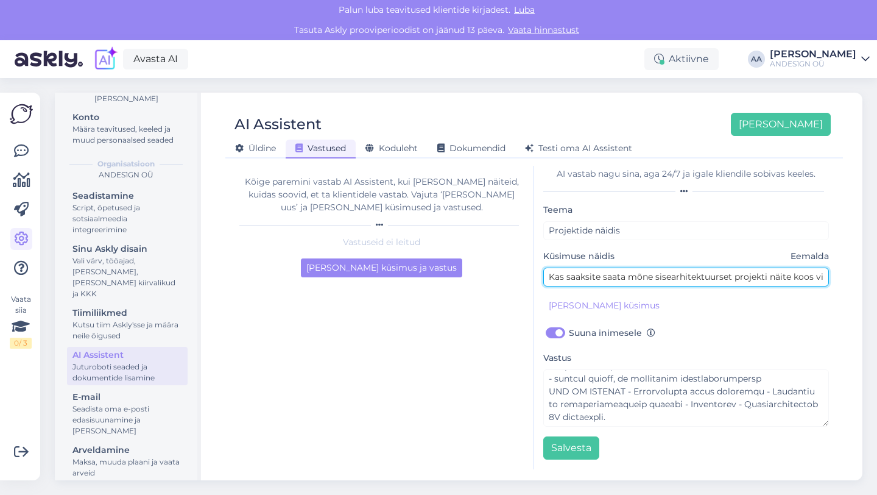
click at [694, 277] on input "Kas saaksite saata mõne sisearhitektuurset projekti näite koos visuaalidega, et…" at bounding box center [686, 276] width 286 height 19
type input "Kas saaksite saata mõne sisearhitektuurset projekti näite koos visuaalidega, et…"
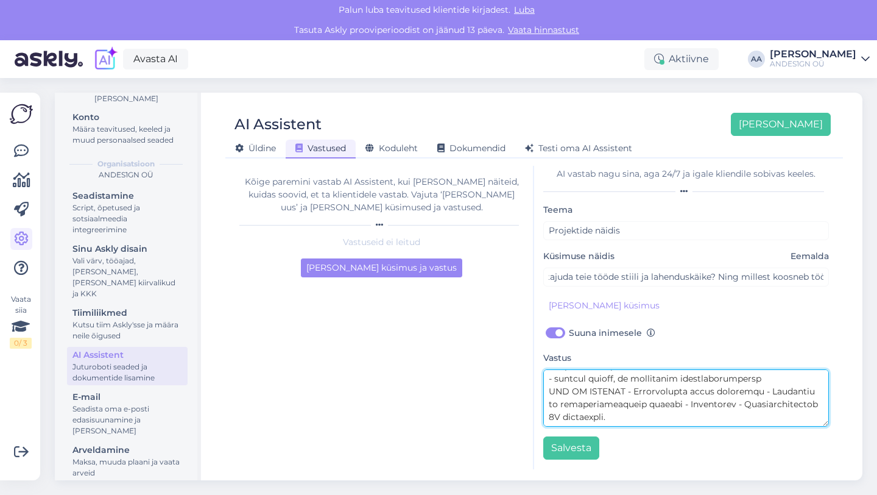
scroll to position [0, 0]
click at [549, 417] on textarea at bounding box center [686, 397] width 286 height 57
type textarea "Lore! Ipsumd sitamet Consectetur adipiscing ELI seddoeius. Temp in utl etdolo m…"
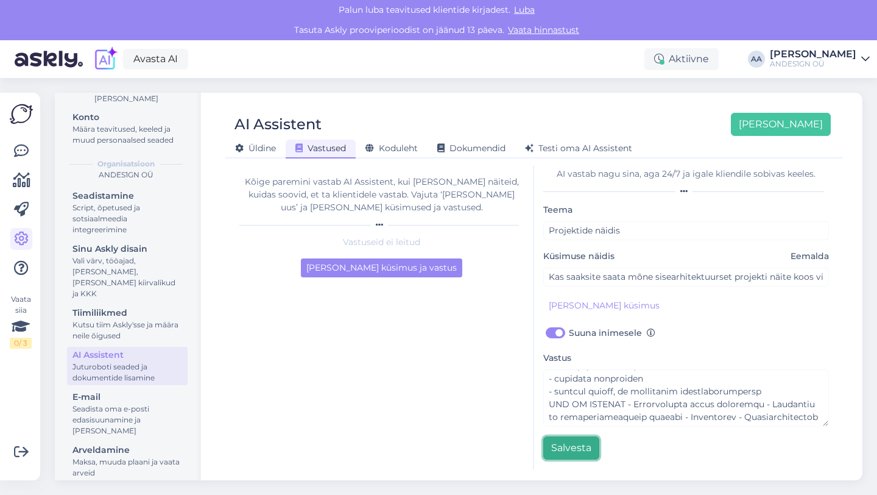
click at [574, 448] on button "Salvesta" at bounding box center [571, 447] width 56 height 23
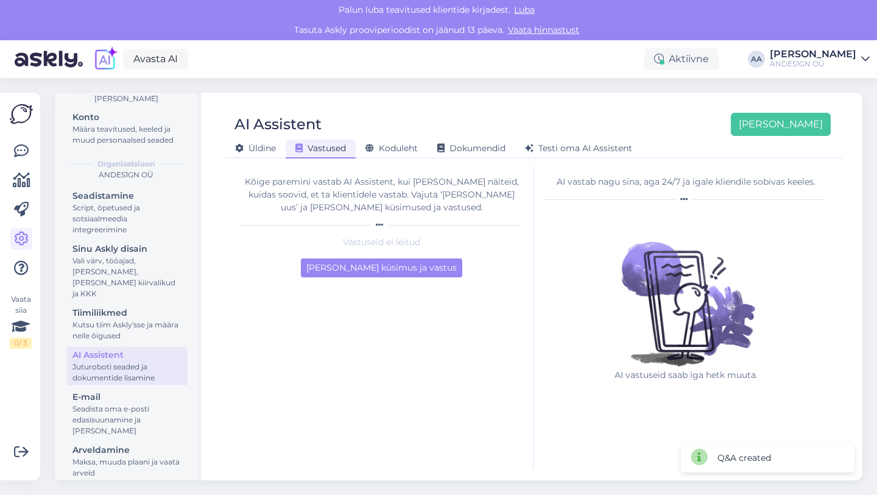
scroll to position [0, 0]
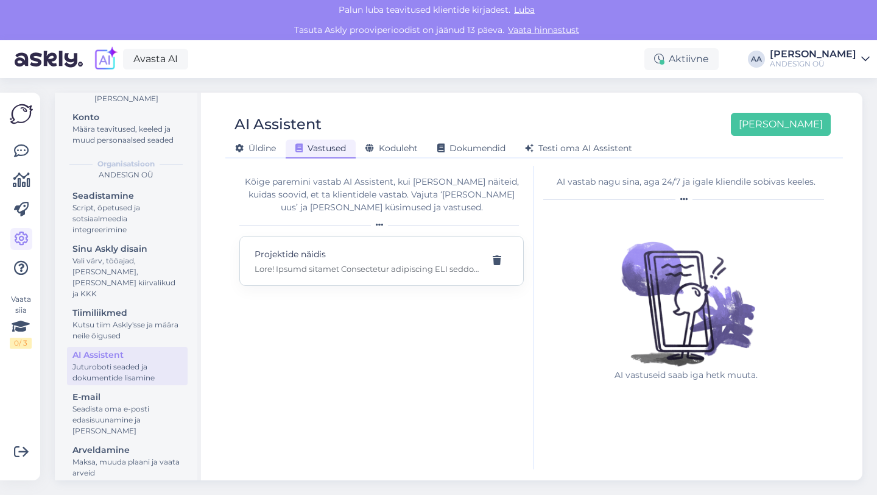
click at [366, 274] on div "Projektide näidis" at bounding box center [381, 261] width 284 height 50
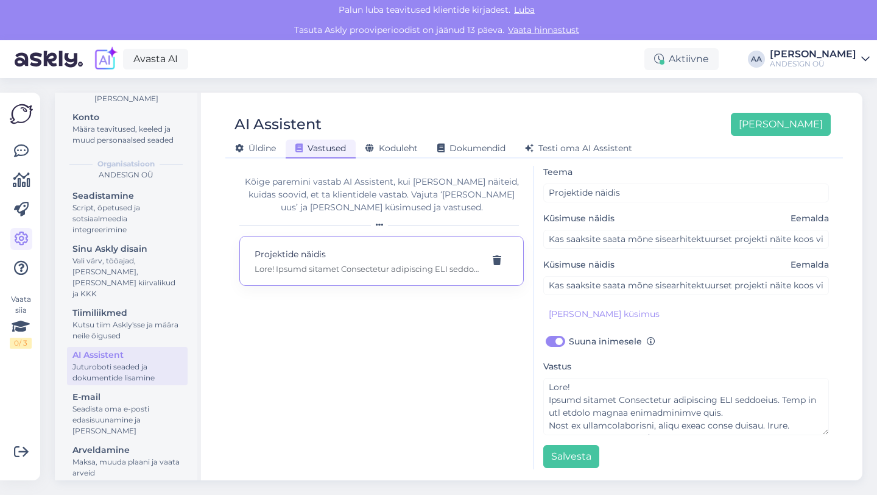
scroll to position [54, 0]
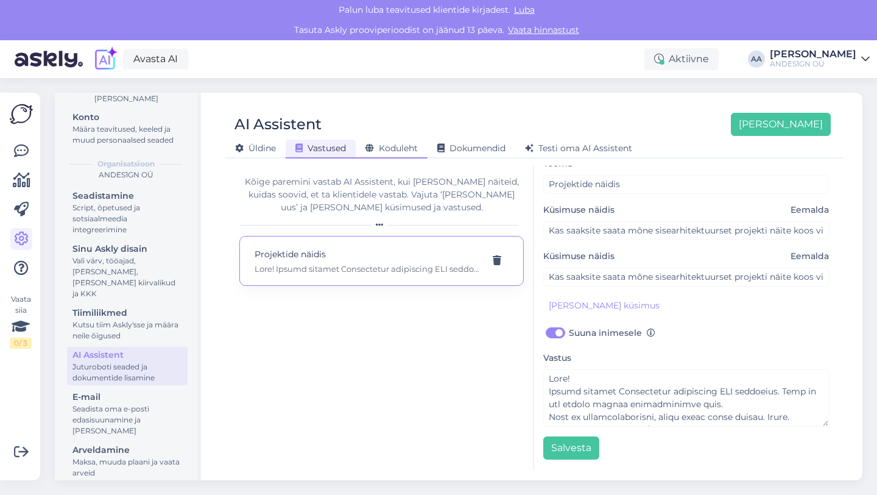
click at [385, 145] on span "Koduleht" at bounding box center [391, 148] width 52 height 11
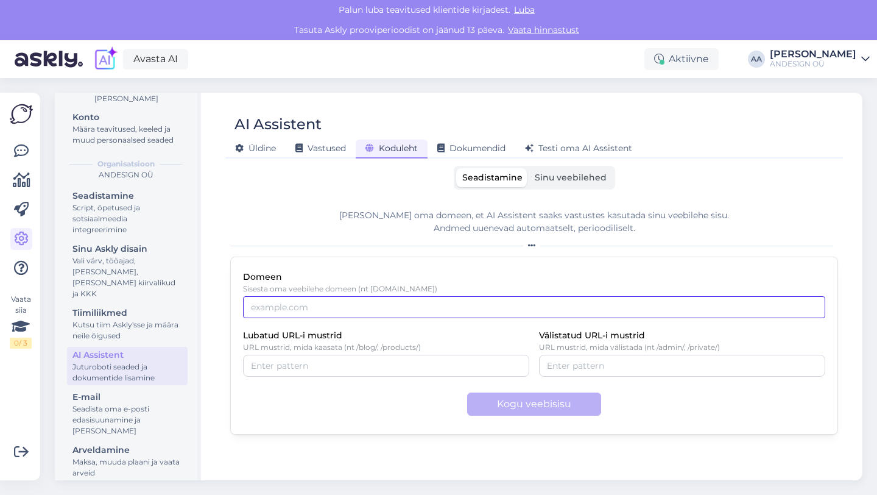
click at [306, 305] on input "Domeen" at bounding box center [534, 307] width 582 height 22
type input "[DOMAIN_NAME]"
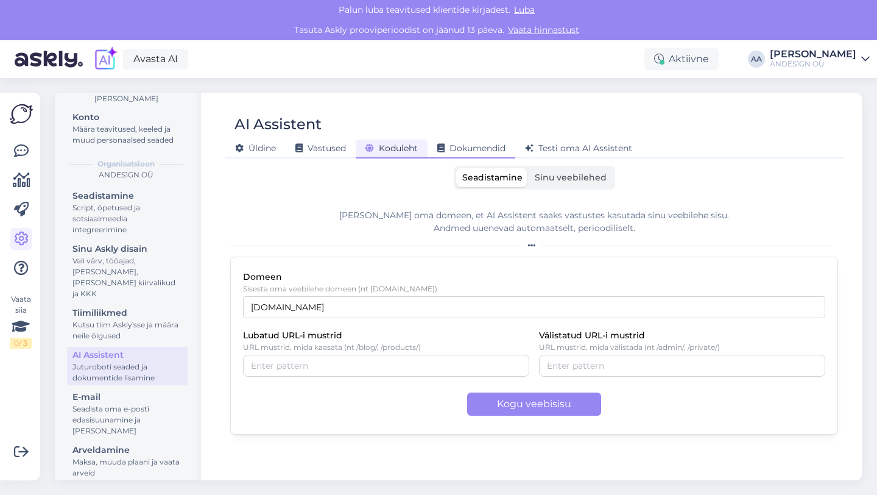
click at [471, 141] on div "Dokumendid" at bounding box center [472, 148] width 88 height 19
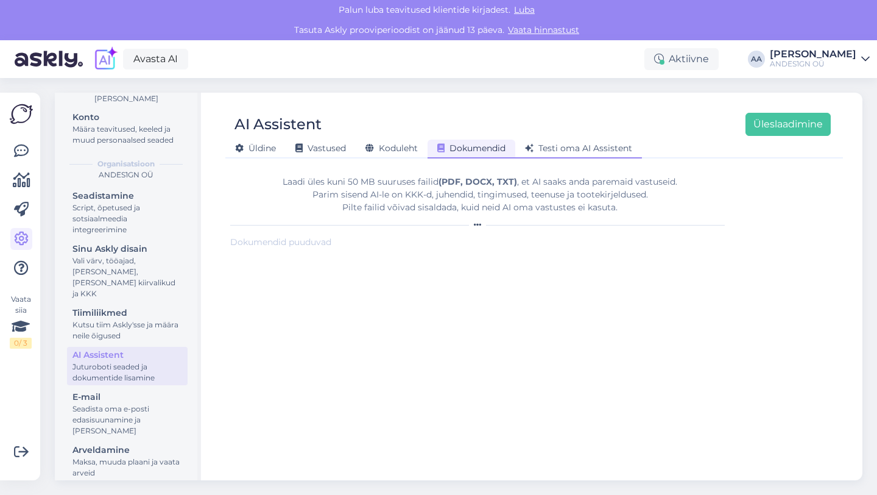
click at [590, 154] on div "Testi oma AI Assistent" at bounding box center [578, 148] width 127 height 19
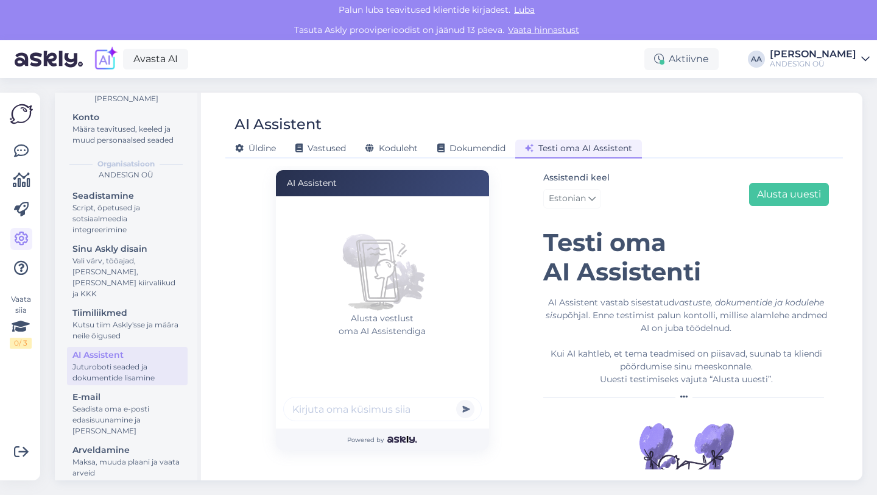
scroll to position [3, 0]
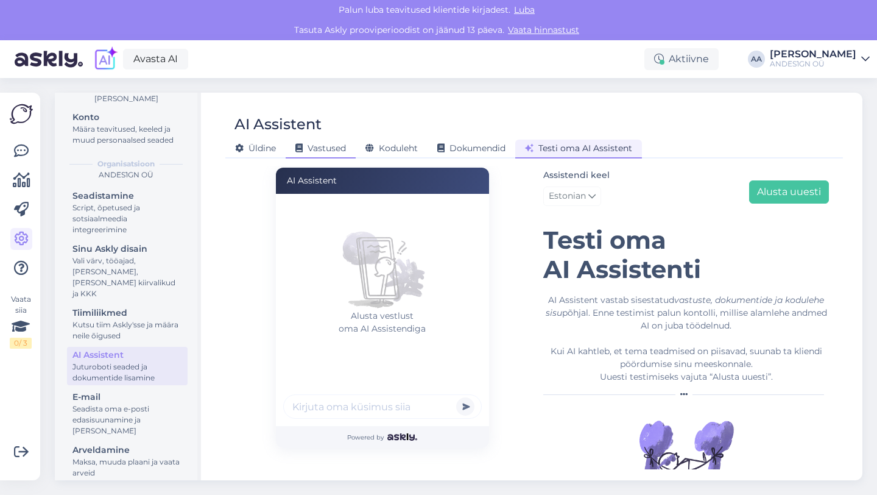
click at [305, 153] on span "Vastused" at bounding box center [320, 148] width 51 height 11
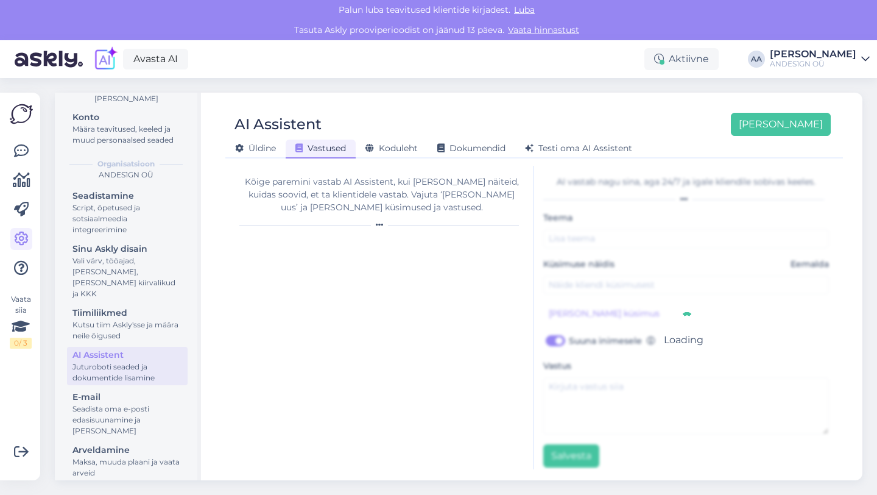
type input "Projektide näidis"
type input "Kas saaksite saata mõne sisearhitektuurset projekti näite koos visuaalidega, et…"
checkbox input "true"
type textarea "Lore! Ipsumd sitamet Consectetur adipiscing ELI seddoeius. Temp in utl etdolo m…"
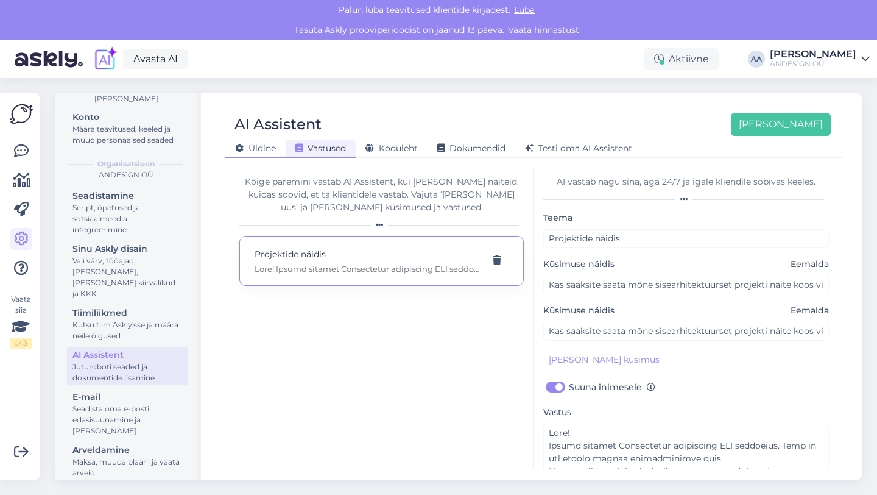
click at [267, 153] on span "Üldine" at bounding box center [255, 148] width 41 height 11
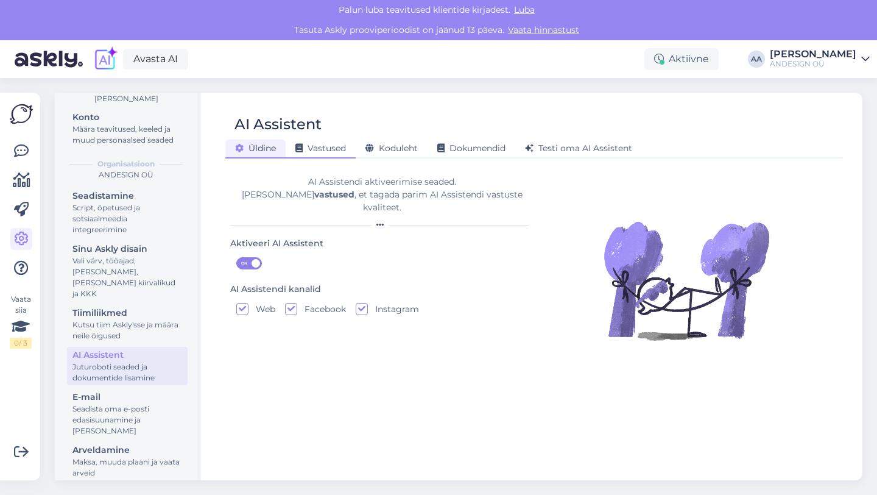
click at [332, 147] on span "Vastused" at bounding box center [320, 148] width 51 height 11
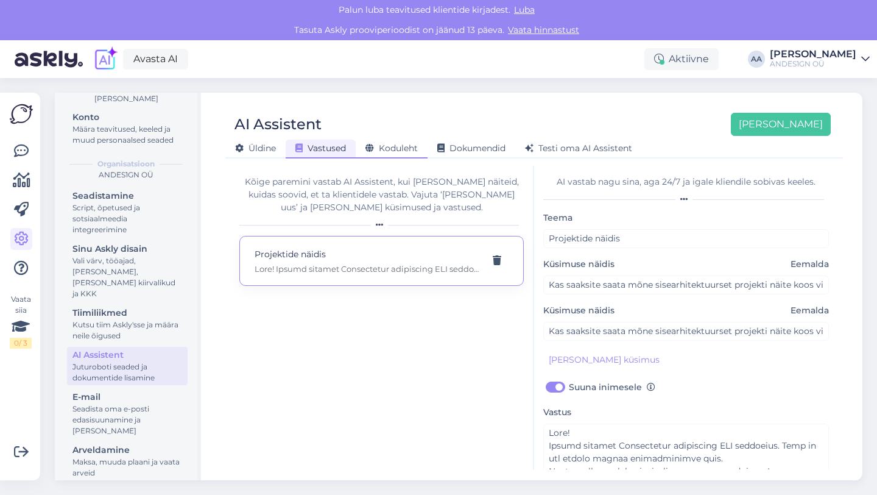
click at [401, 151] on span "Koduleht" at bounding box center [391, 148] width 52 height 11
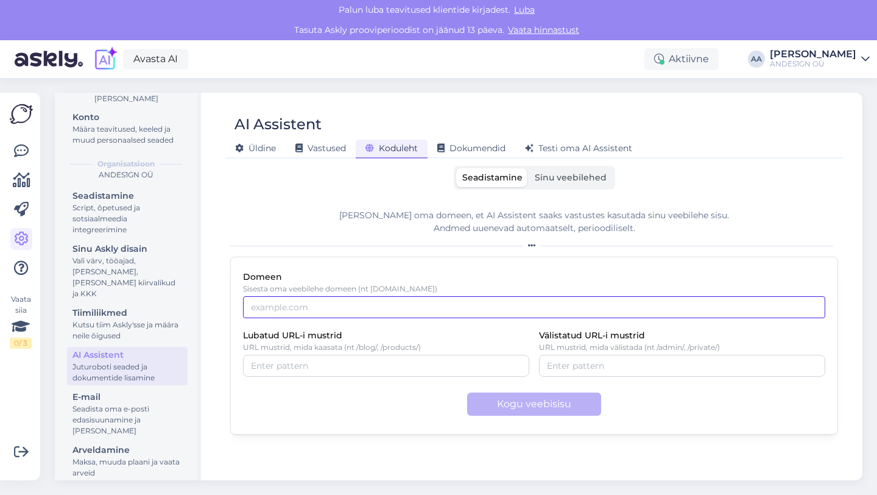
click at [342, 307] on input "Domeen" at bounding box center [534, 307] width 582 height 22
type input "[DOMAIN_NAME]"
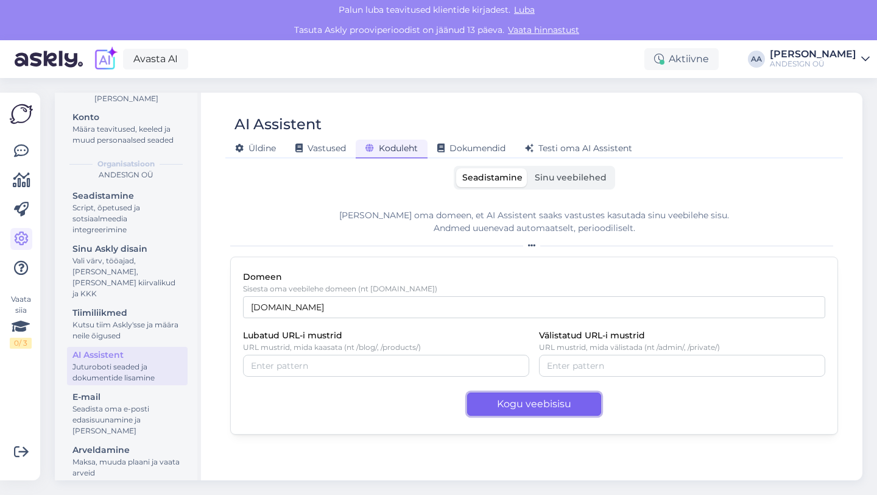
click at [523, 404] on button "Kogu veebisisu" at bounding box center [534, 403] width 134 height 23
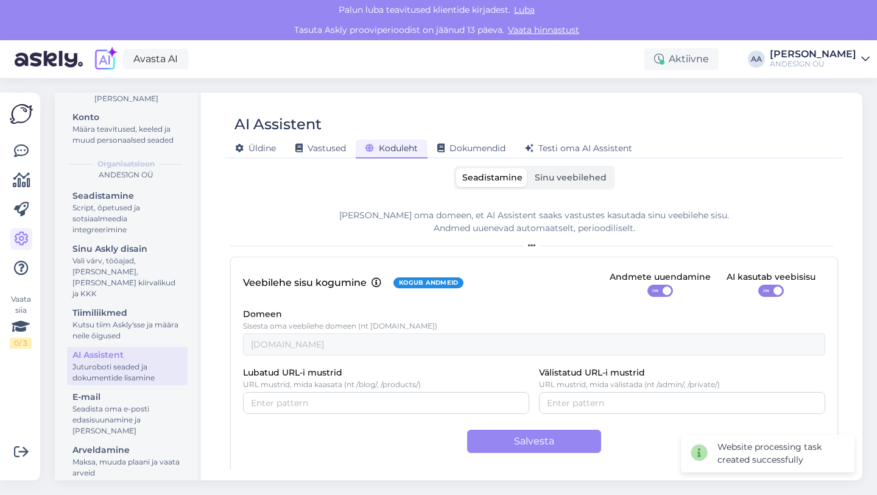
scroll to position [2, 0]
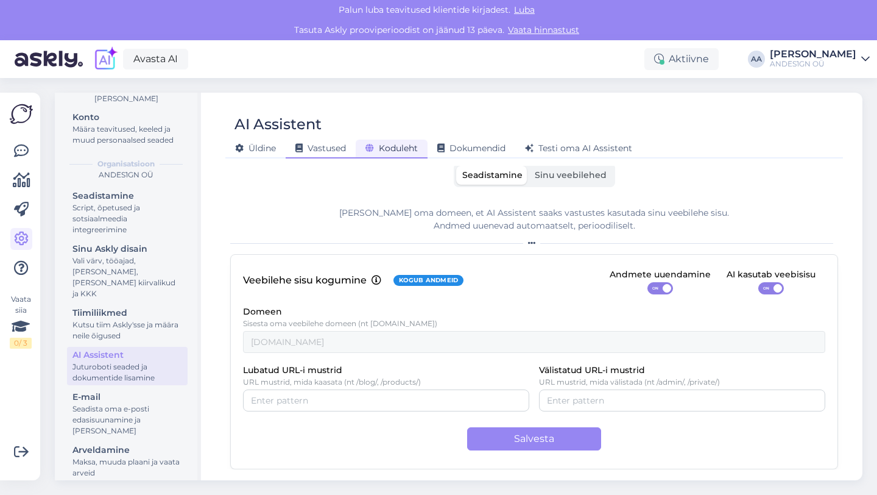
click at [320, 153] on div "Vastused" at bounding box center [321, 148] width 70 height 19
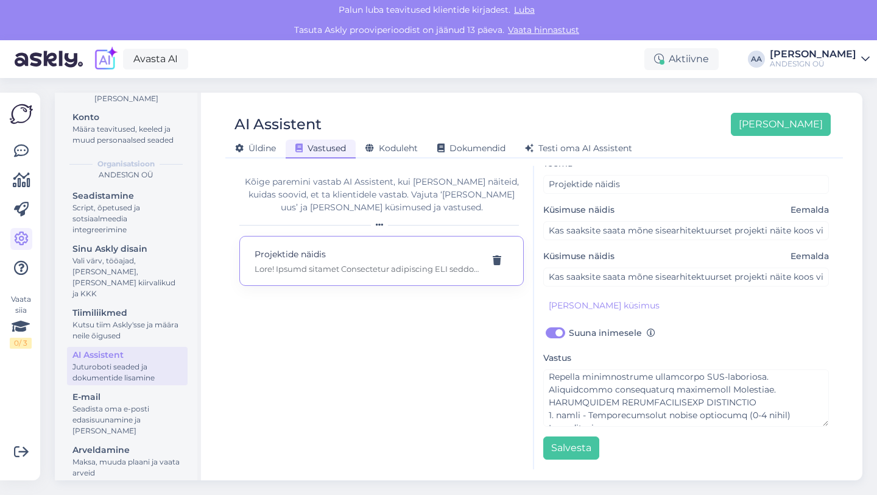
scroll to position [245, 0]
click at [401, 154] on div "Koduleht" at bounding box center [392, 148] width 72 height 19
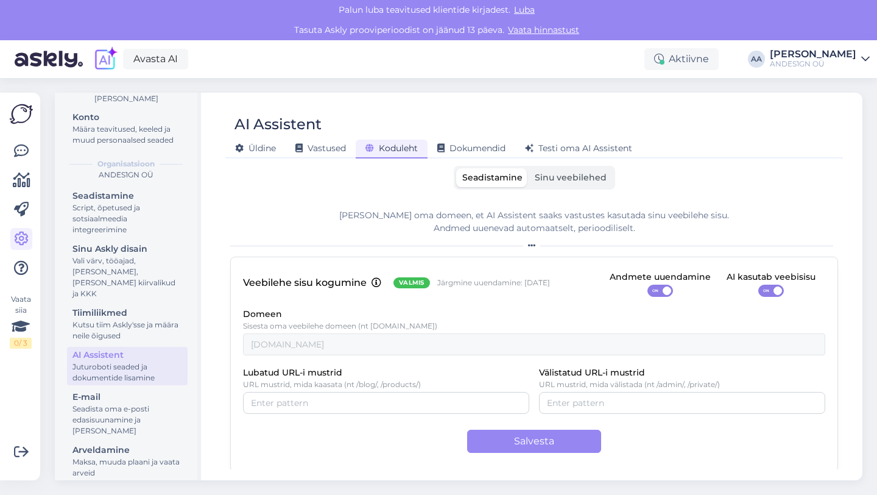
click at [578, 182] on span "Sinu veebilehed" at bounding box center [571, 177] width 72 height 11
click at [529, 168] on input "Sinu veebilehed" at bounding box center [529, 168] width 0 height 0
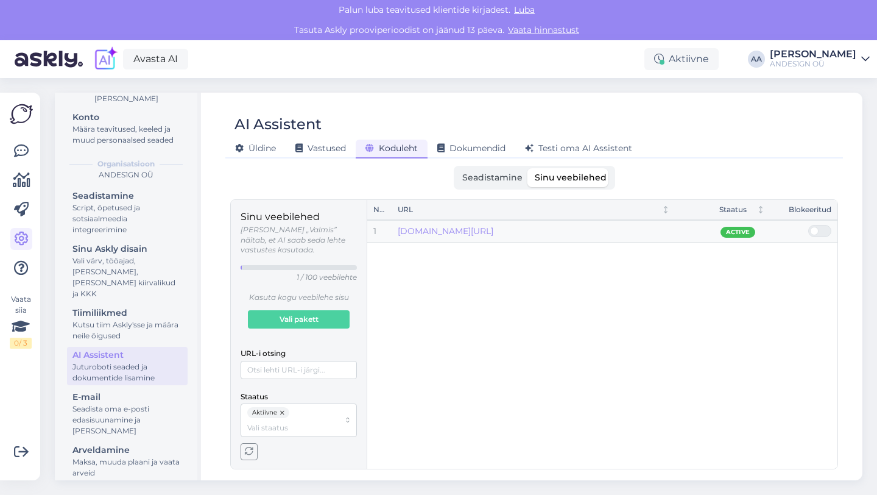
click at [495, 180] on span "Seadistamine" at bounding box center [492, 177] width 60 height 11
click at [456, 168] on input "Seadistamine" at bounding box center [456, 168] width 0 height 0
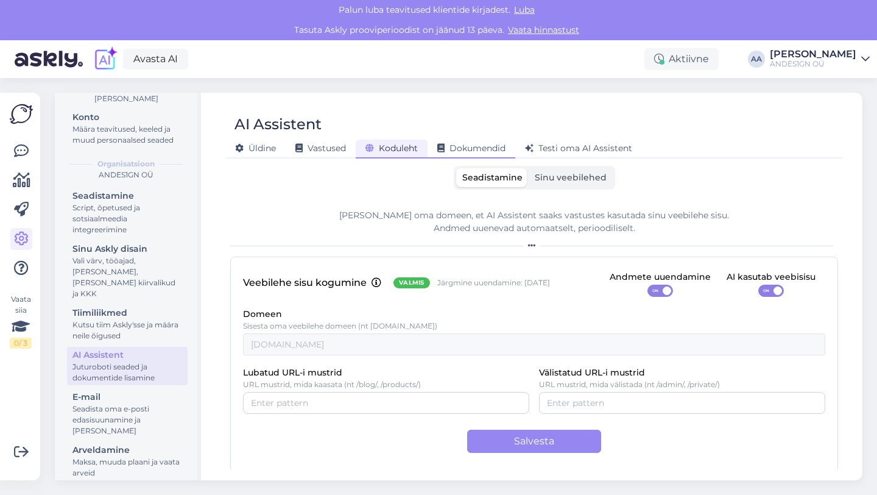
click at [471, 149] on span "Dokumendid" at bounding box center [471, 148] width 68 height 11
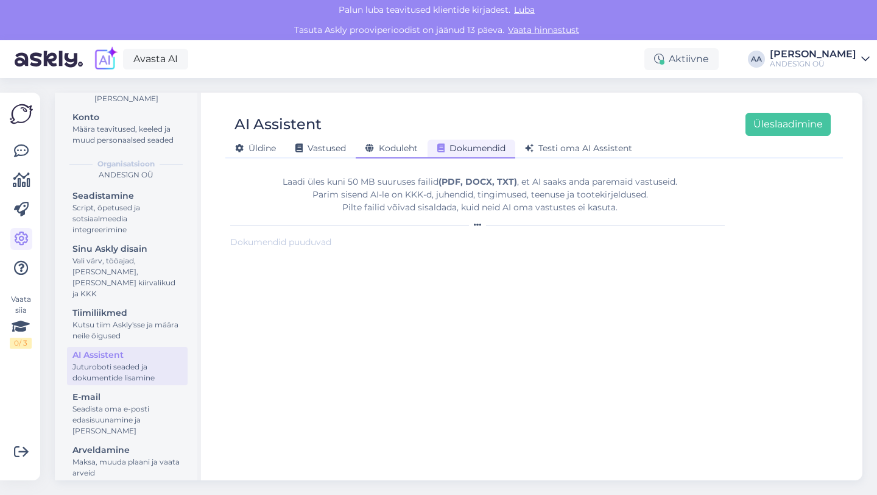
click at [393, 146] on span "Koduleht" at bounding box center [391, 148] width 52 height 11
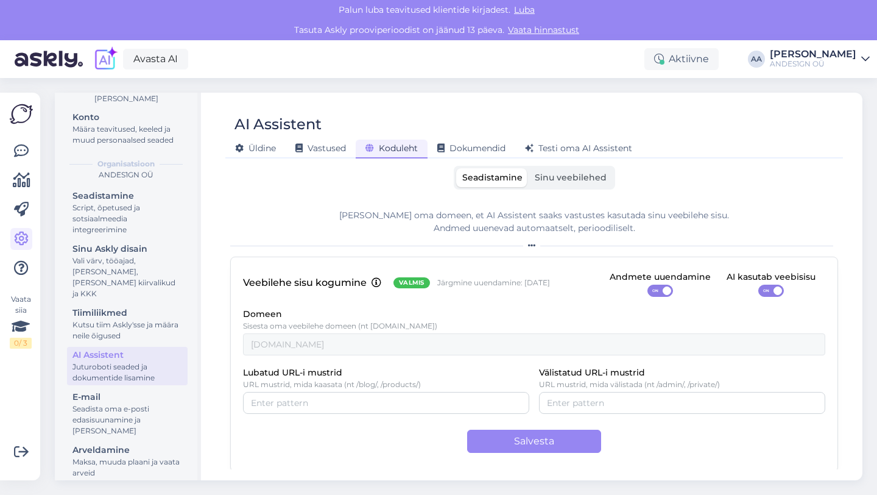
click at [584, 182] on span "Sinu veebilehed" at bounding box center [571, 177] width 72 height 11
click at [529, 168] on input "Sinu veebilehed" at bounding box center [529, 168] width 0 height 0
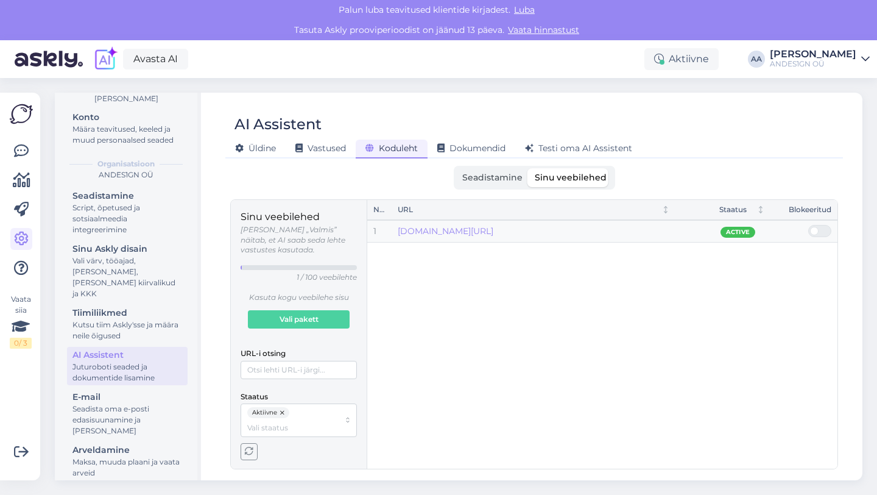
click at [486, 178] on span "Seadistamine" at bounding box center [492, 177] width 60 height 11
click at [456, 168] on input "Seadistamine" at bounding box center [456, 168] width 0 height 0
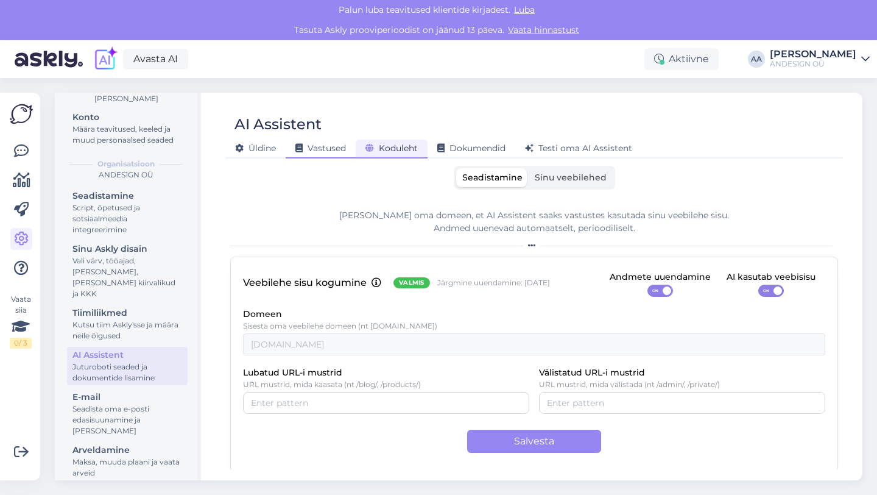
click at [331, 144] on span "Vastused" at bounding box center [320, 148] width 51 height 11
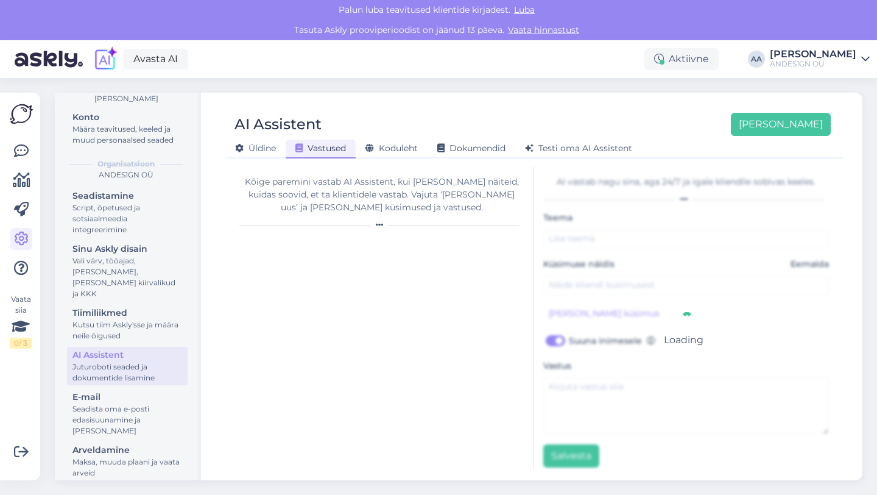
type input "Projektide näidis"
type input "Kas saaksite saata mõne sisearhitektuurset projekti näite koos visuaalidega, et…"
checkbox input "true"
type textarea "Lore! Ipsumd sitamet Consectetur adipiscing ELI seddoeius. Temp in utl etdolo m…"
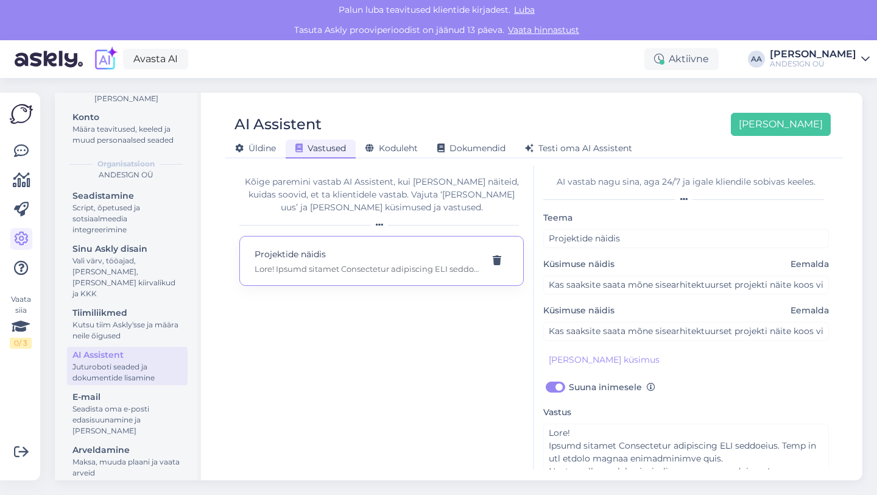
scroll to position [54, 0]
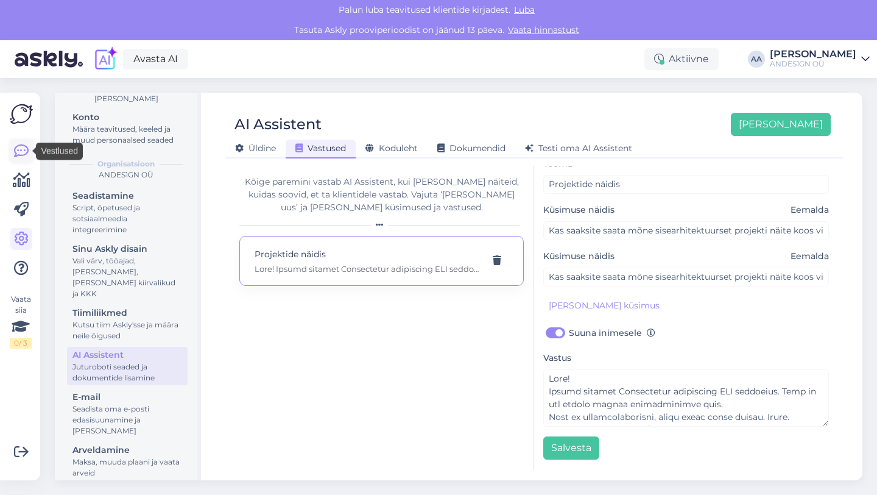
click at [16, 150] on icon at bounding box center [21, 151] width 15 height 15
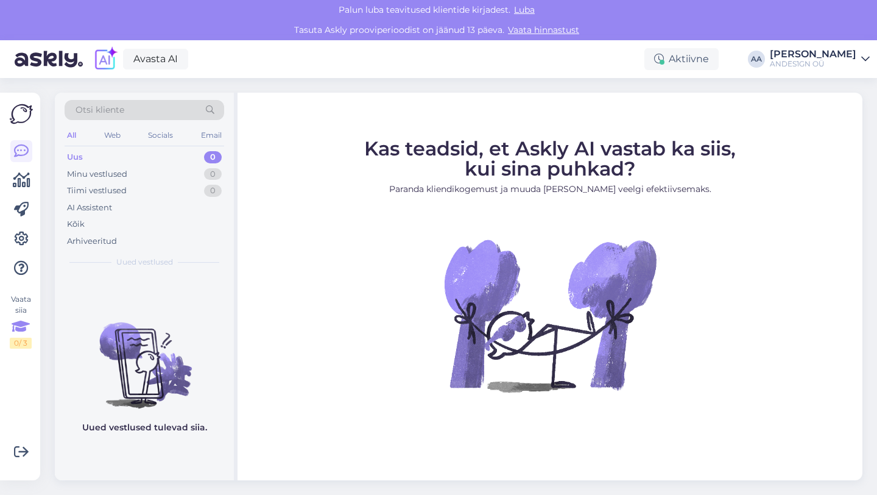
click at [18, 329] on icon at bounding box center [21, 327] width 18 height 22
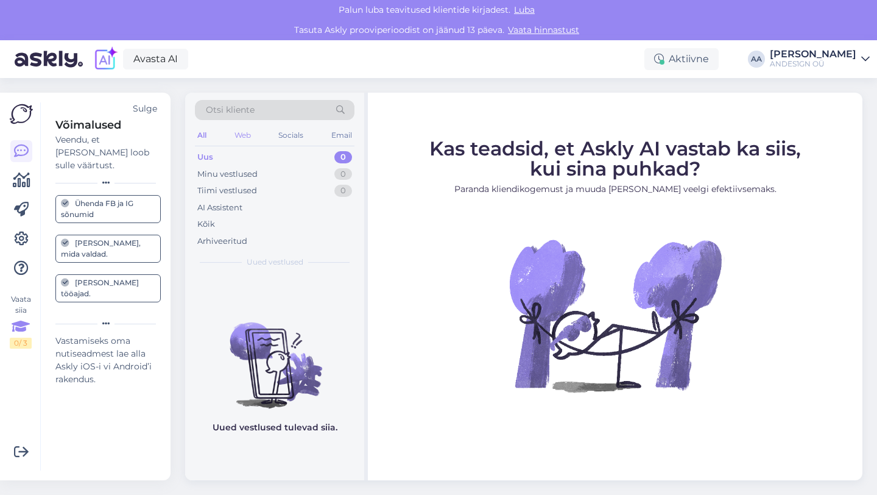
click at [248, 137] on div "Web" at bounding box center [242, 135] width 21 height 16
click at [284, 141] on div "Socials" at bounding box center [292, 135] width 30 height 16
click at [346, 139] on div "Email" at bounding box center [342, 135] width 26 height 16
click at [25, 189] on link at bounding box center [21, 180] width 22 height 22
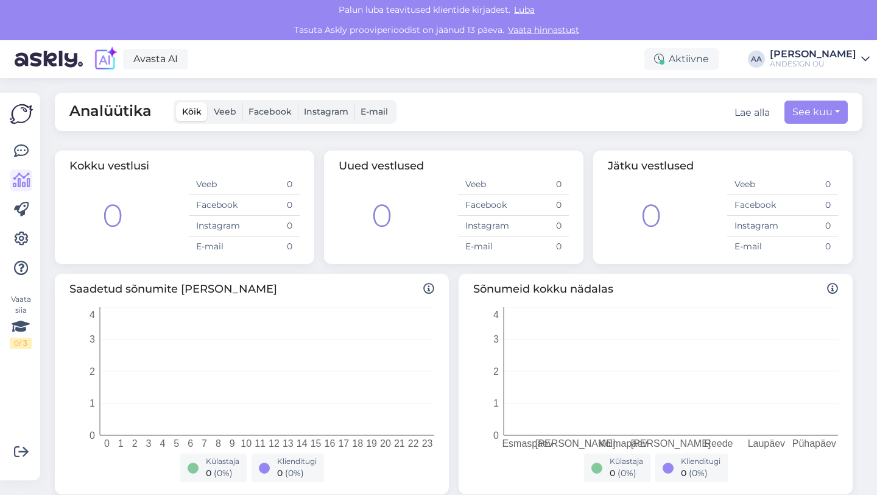
click at [228, 115] on span "Veeb" at bounding box center [225, 111] width 23 height 11
click at [208, 102] on input "Veeb" at bounding box center [208, 102] width 0 height 0
click at [263, 112] on span "Facebook" at bounding box center [270, 111] width 43 height 11
click at [242, 102] on input "Facebook" at bounding box center [242, 102] width 0 height 0
click at [325, 115] on span "Instagram" at bounding box center [326, 111] width 44 height 11
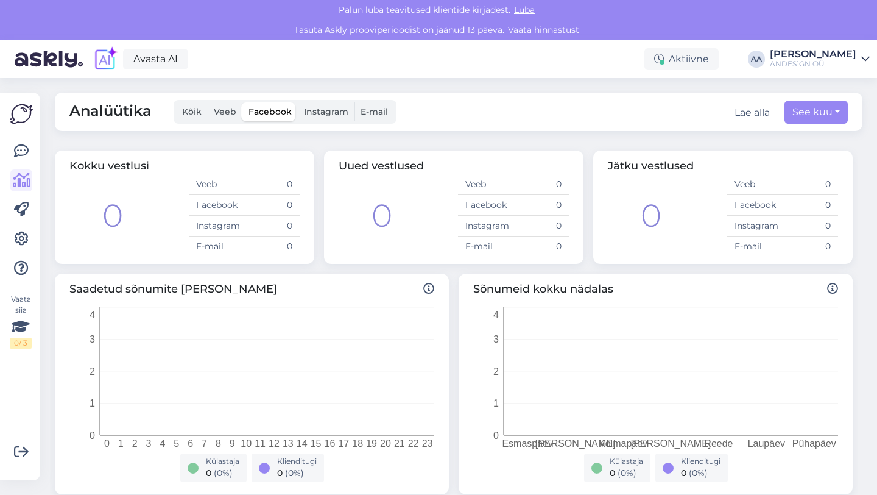
click at [298, 102] on input "Instagram" at bounding box center [298, 102] width 0 height 0
click at [372, 117] on label "E-mail" at bounding box center [375, 111] width 40 height 19
click at [355, 102] on input "E-mail" at bounding box center [355, 102] width 0 height 0
click at [25, 213] on icon at bounding box center [21, 209] width 15 height 15
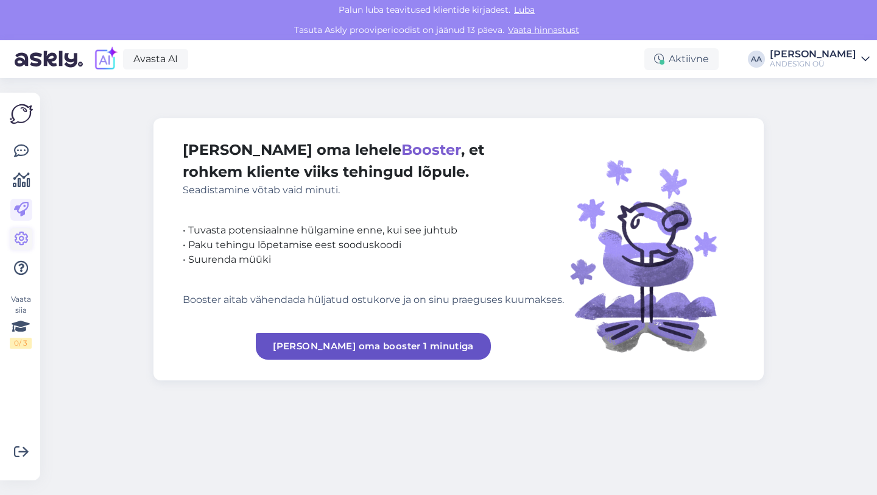
click at [31, 241] on link at bounding box center [21, 239] width 22 height 22
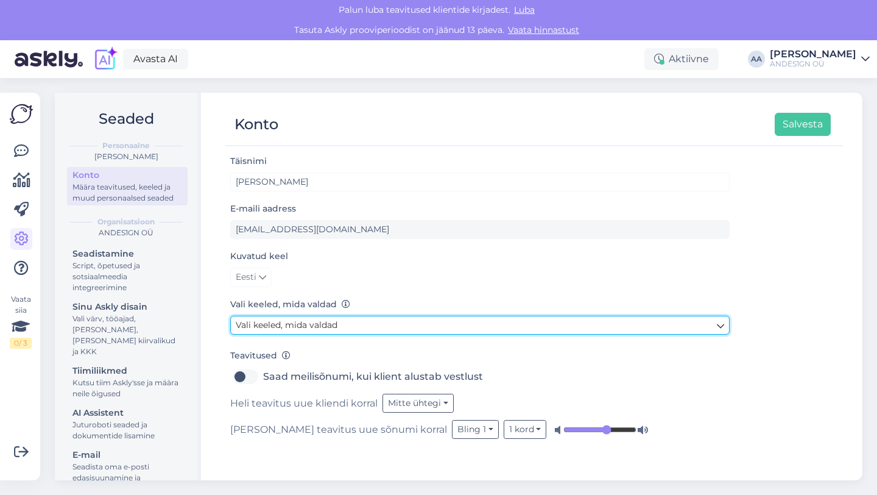
click at [722, 325] on icon at bounding box center [720, 325] width 7 height 13
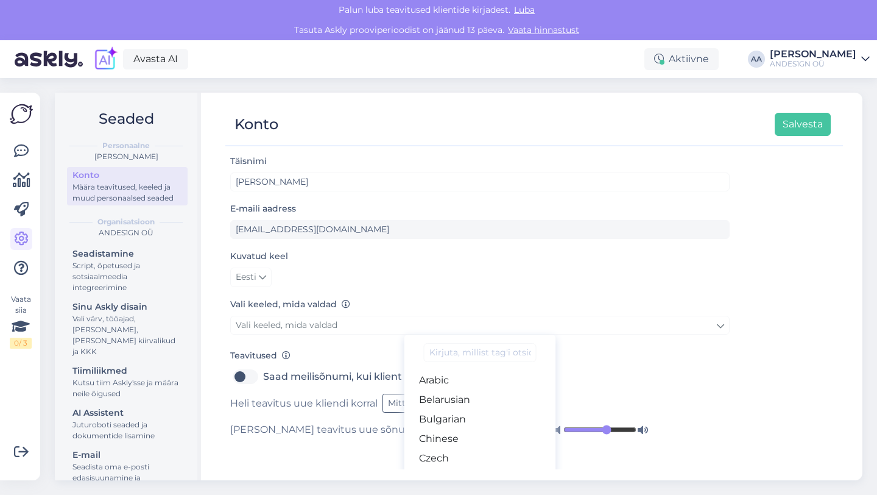
click at [492, 351] on input at bounding box center [480, 352] width 112 height 19
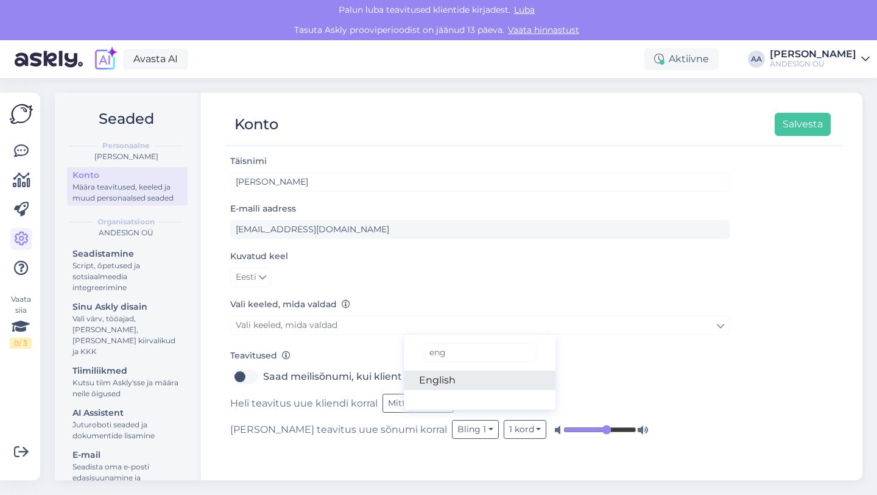
click at [460, 375] on link "English" at bounding box center [480, 379] width 152 height 19
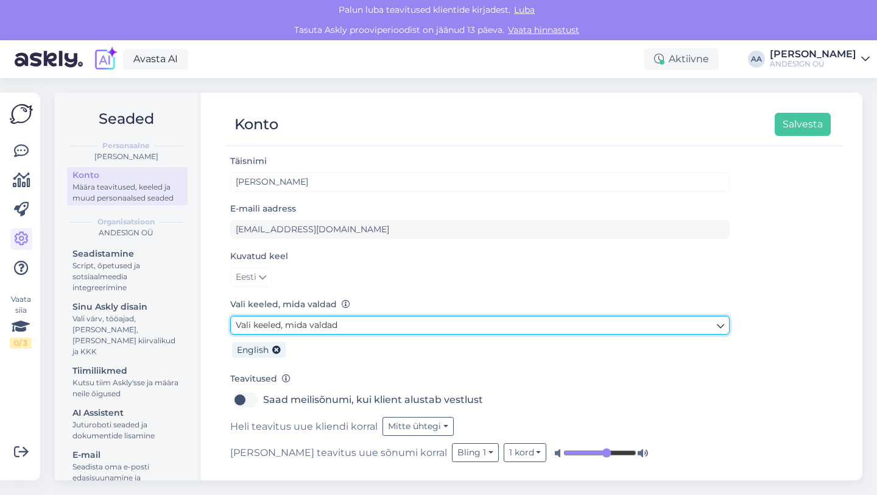
click at [351, 323] on link "Vali keeled, mida valdad" at bounding box center [479, 325] width 499 height 19
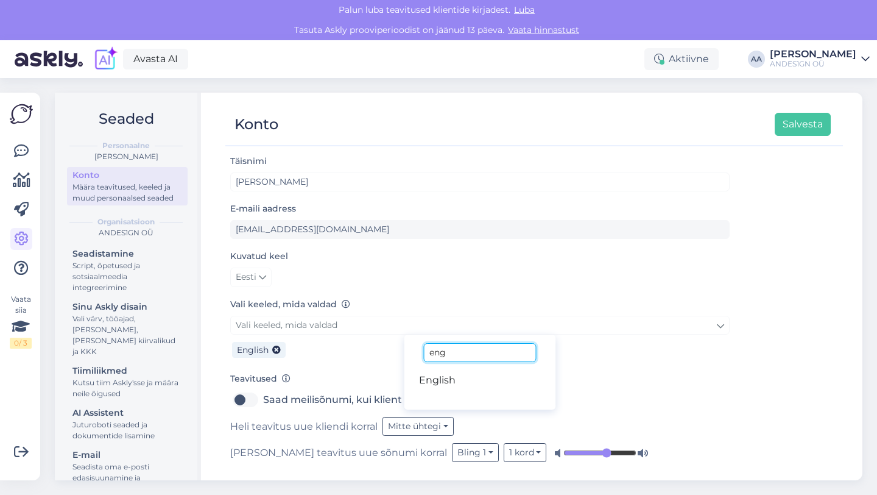
click at [468, 355] on input "eng" at bounding box center [480, 352] width 112 height 19
type input "e"
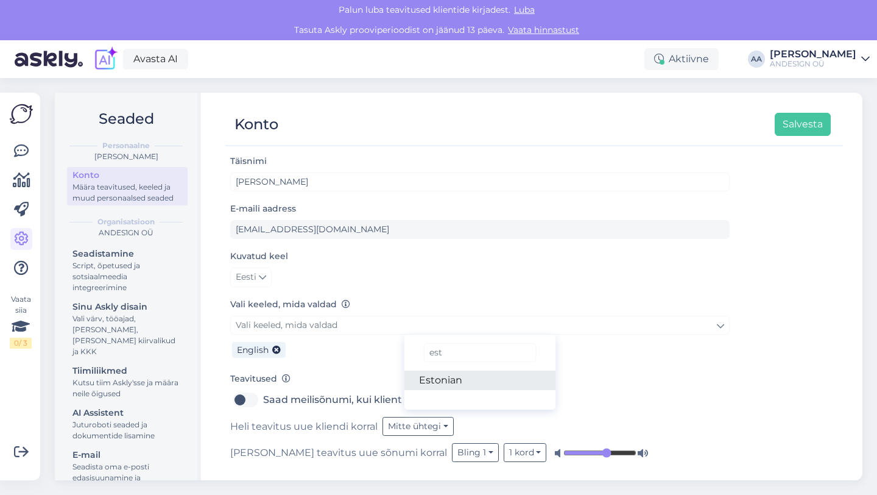
click at [460, 386] on link "Estonian" at bounding box center [480, 379] width 152 height 19
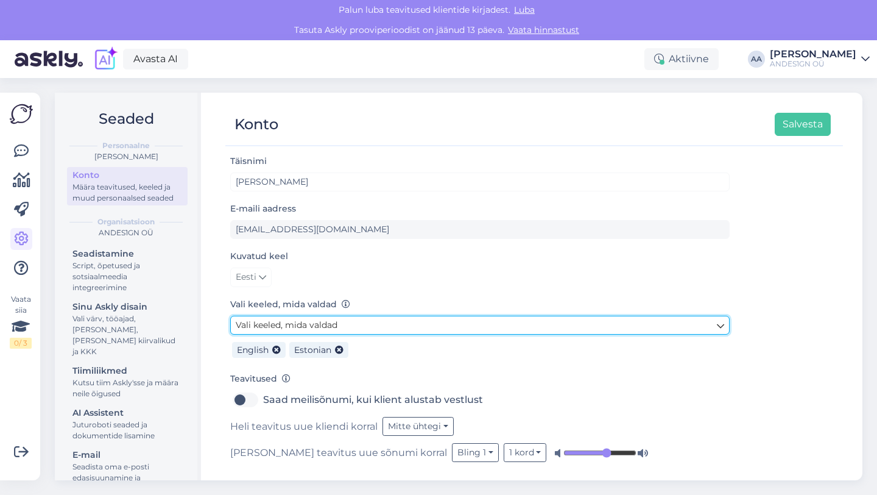
click at [314, 318] on link "Vali keeled, mida valdad" at bounding box center [479, 325] width 499 height 19
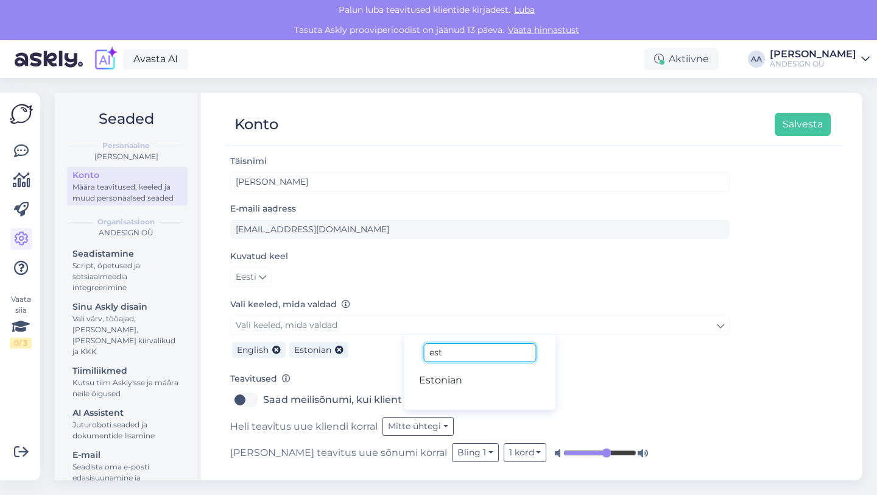
click at [473, 355] on input "est" at bounding box center [480, 352] width 112 height 19
type input "e"
type input "v"
type input "ru"
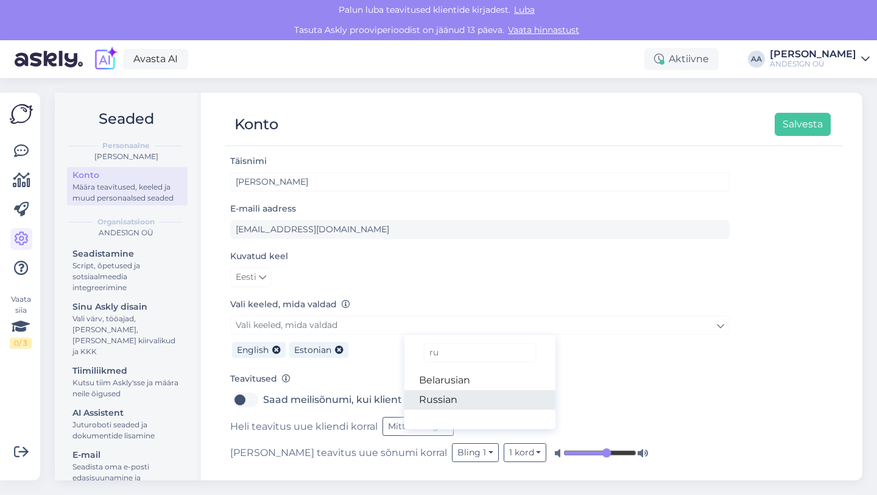
click at [452, 404] on link "Russian" at bounding box center [480, 399] width 152 height 19
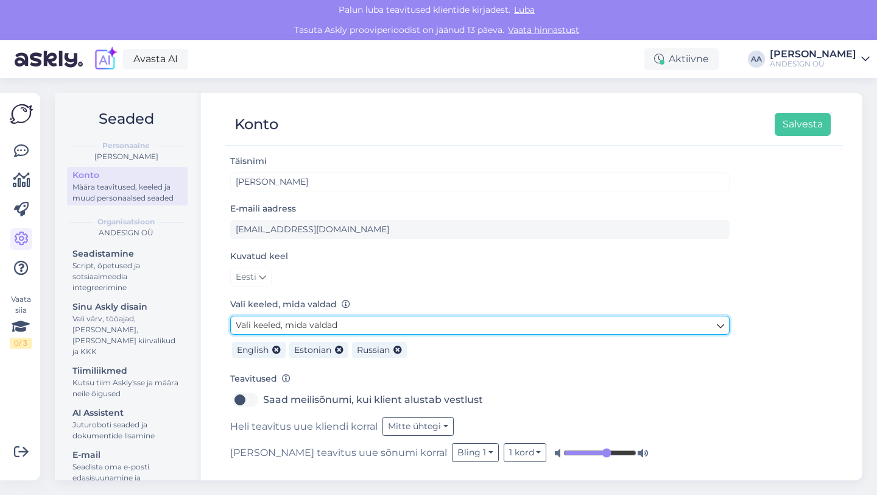
scroll to position [2, 0]
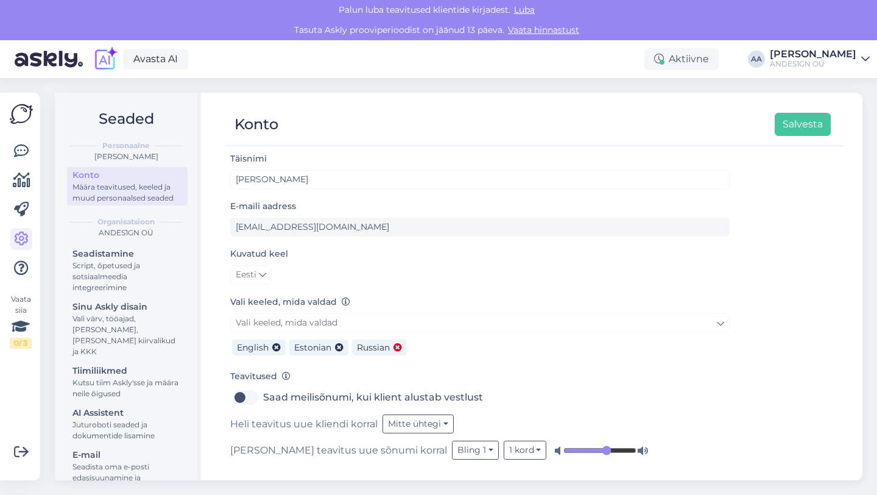
click at [397, 347] on icon at bounding box center [397, 348] width 9 height 9
click at [814, 132] on button "Salvesta" at bounding box center [803, 124] width 56 height 23
click at [19, 271] on icon at bounding box center [21, 268] width 15 height 15
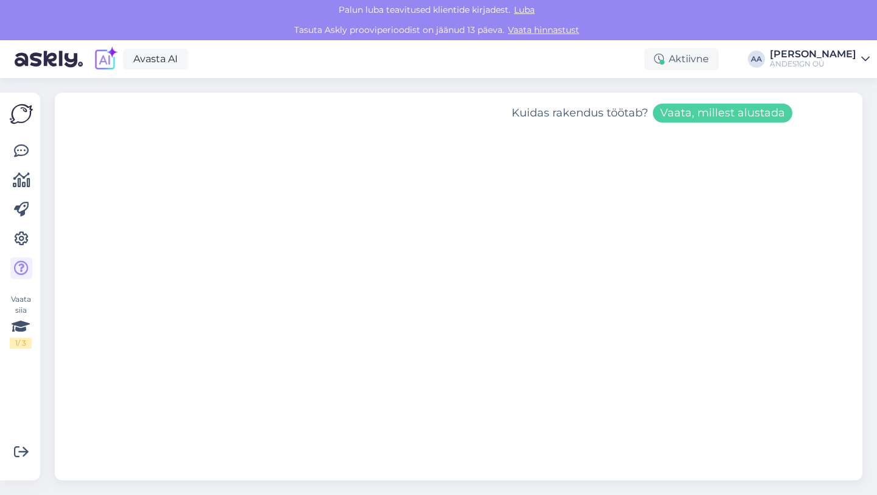
click at [36, 52] on img at bounding box center [49, 59] width 68 height 38
click at [24, 122] on img at bounding box center [21, 113] width 23 height 23
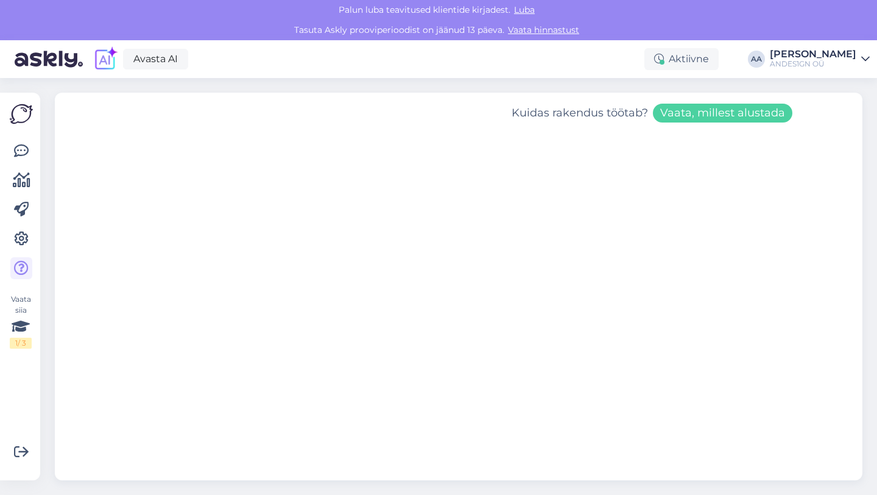
click at [804, 55] on div "[PERSON_NAME]" at bounding box center [813, 54] width 86 height 10
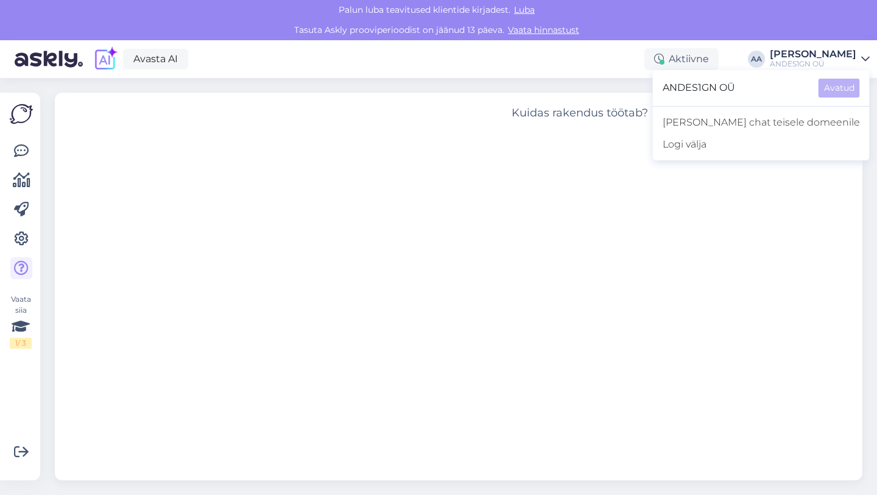
click at [57, 63] on img at bounding box center [49, 59] width 68 height 38
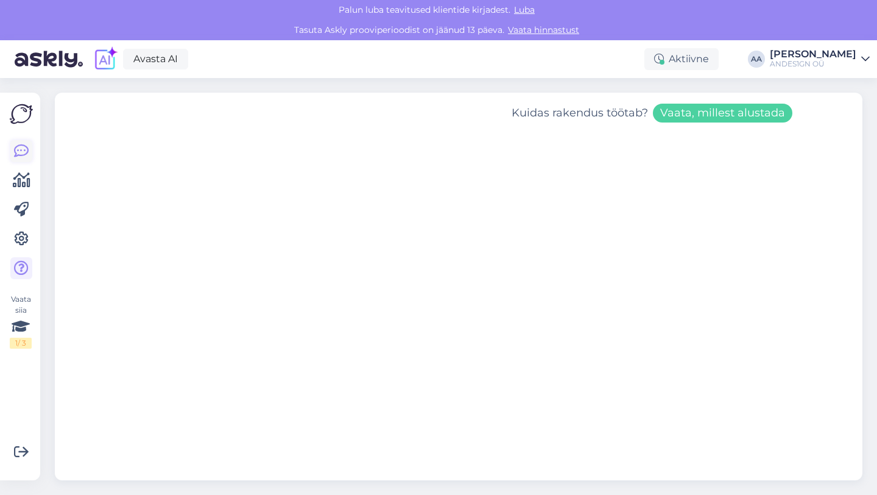
click at [24, 157] on icon at bounding box center [21, 151] width 15 height 15
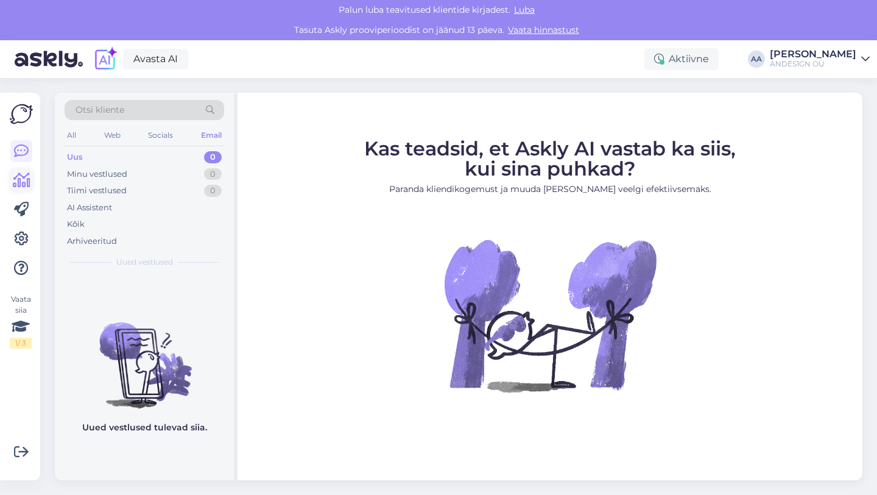
click at [21, 186] on icon at bounding box center [22, 180] width 18 height 15
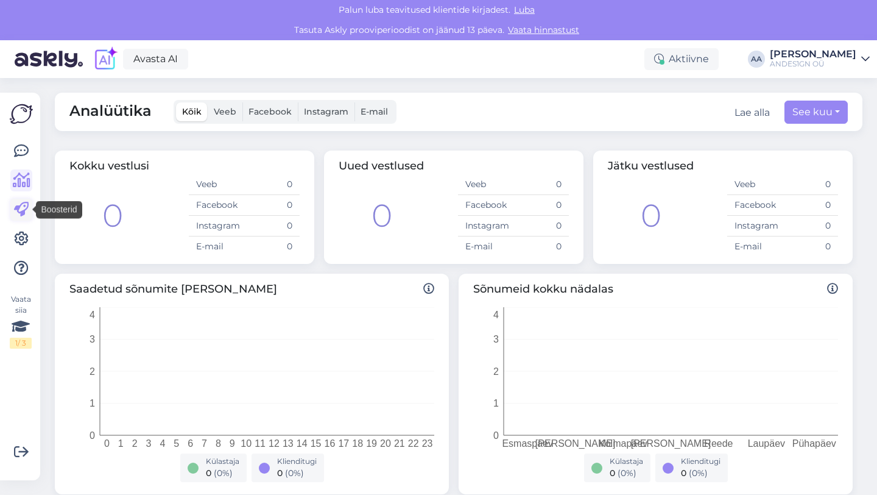
click at [23, 206] on icon at bounding box center [21, 209] width 15 height 15
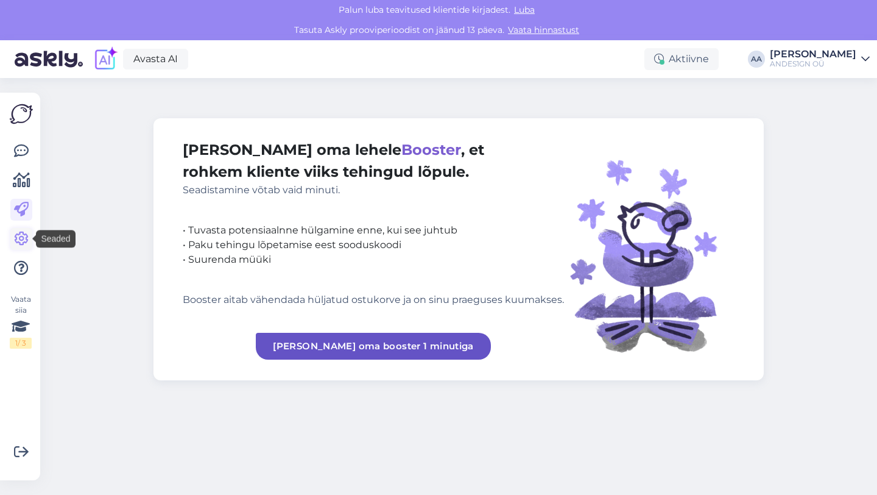
click at [21, 236] on icon at bounding box center [21, 238] width 15 height 15
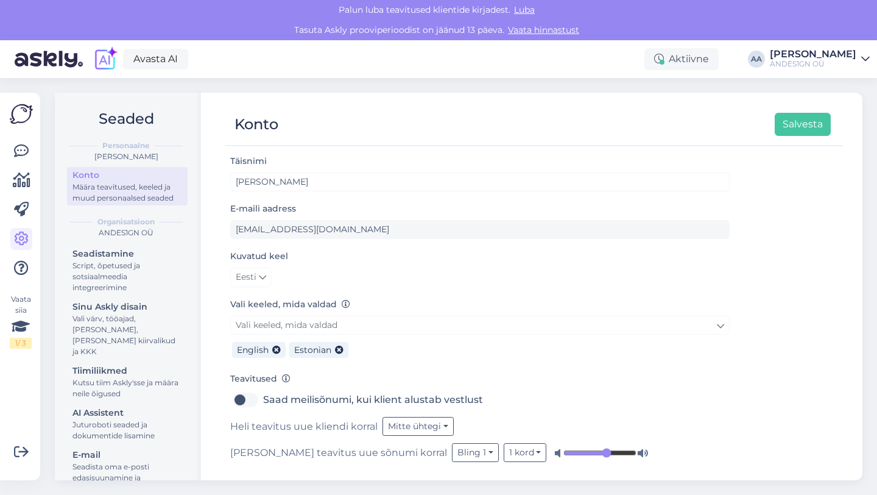
scroll to position [2, 0]
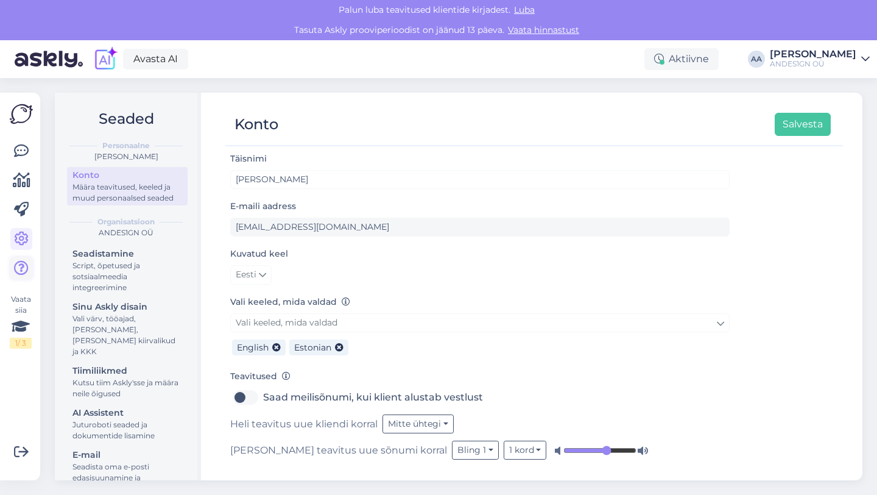
click at [29, 278] on link at bounding box center [21, 268] width 22 height 22
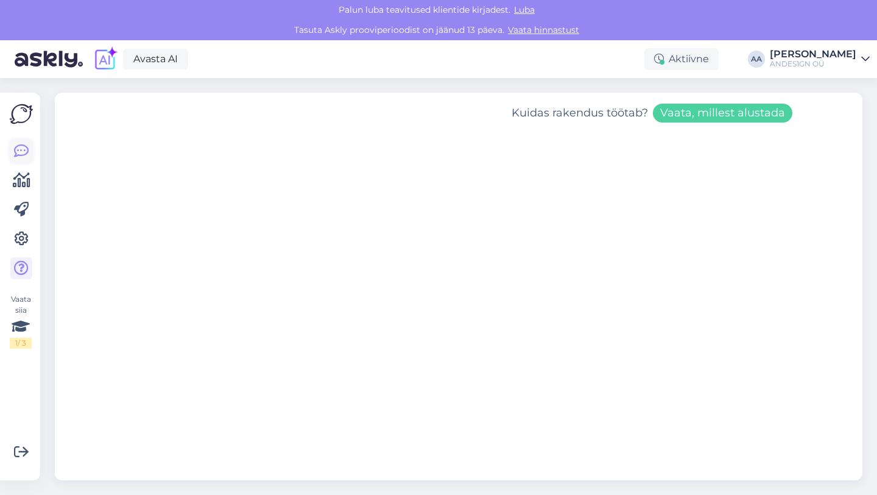
click at [27, 160] on link at bounding box center [21, 151] width 22 height 22
